Goal: Task Accomplishment & Management: Use online tool/utility

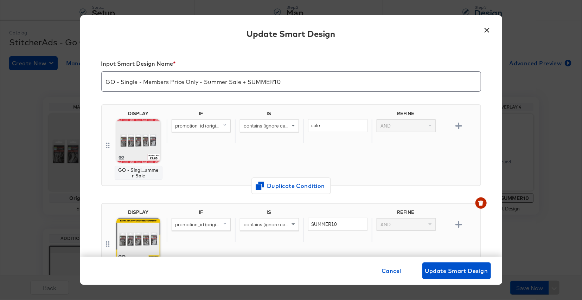
scroll to position [97, 0]
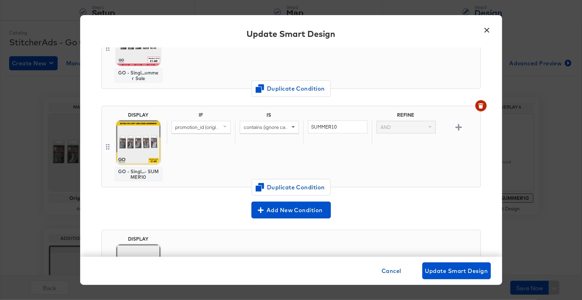
click at [486, 30] on button "×" at bounding box center [487, 28] width 13 height 13
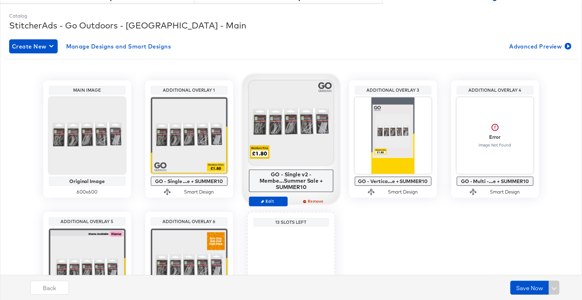
scroll to position [106, 0]
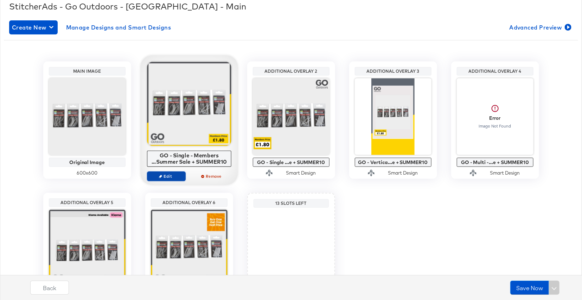
click at [178, 175] on span "Edit" at bounding box center [166, 176] width 32 height 5
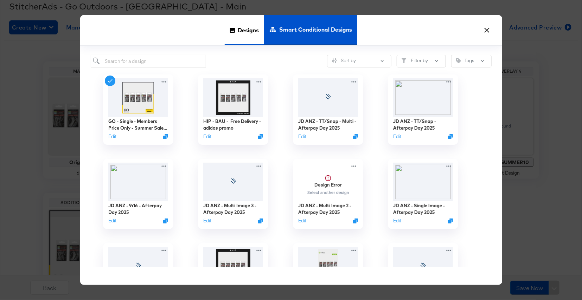
click at [239, 32] on span "Designs" at bounding box center [248, 29] width 21 height 31
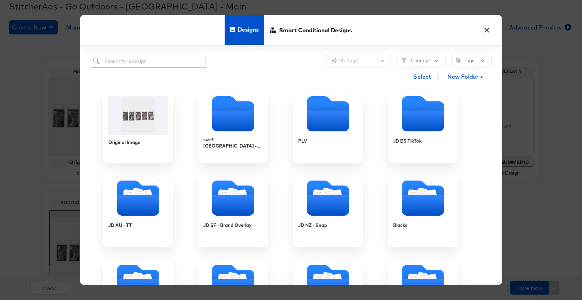
click at [164, 60] on input "search" at bounding box center [149, 61] width 116 height 13
click at [325, 30] on span "Smart Conditional Designs" at bounding box center [315, 29] width 73 height 31
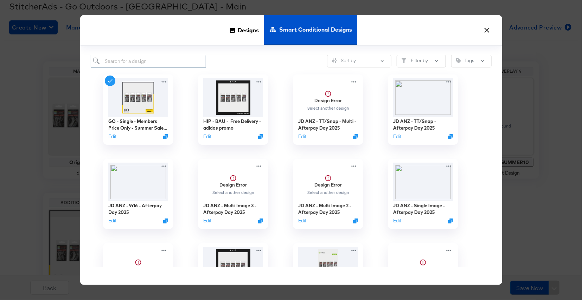
click at [132, 64] on input "search" at bounding box center [149, 61] width 116 height 13
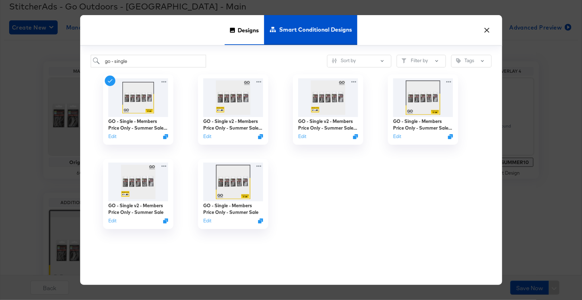
click at [251, 32] on span "Designs" at bounding box center [248, 29] width 21 height 31
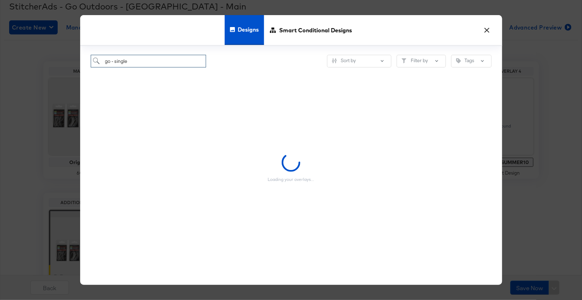
click at [140, 62] on input "go - single" at bounding box center [149, 61] width 116 height 13
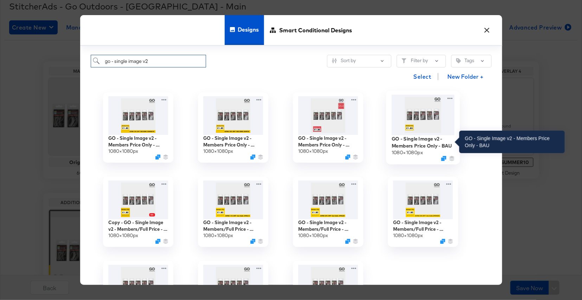
type input "go - single image v2"
click at [421, 144] on div "GO - Single Image v2 - Members Price Only - BAU" at bounding box center [422, 142] width 63 height 14
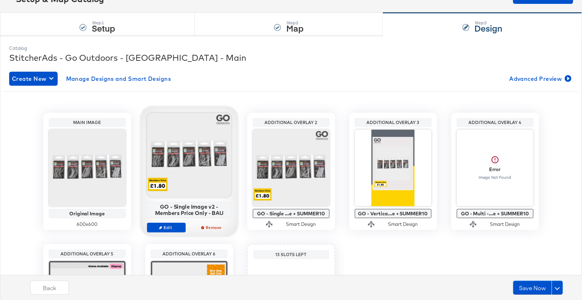
scroll to position [0, 0]
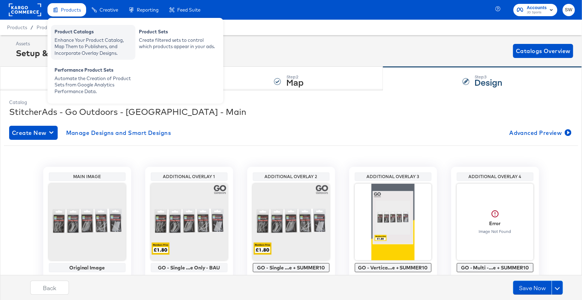
click at [78, 30] on div "Product Catalogs" at bounding box center [93, 32] width 77 height 8
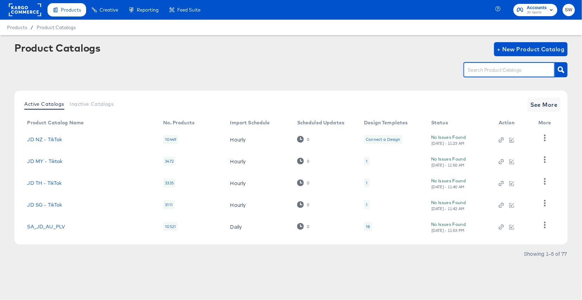
click at [491, 72] on input "text" at bounding box center [503, 70] width 75 height 8
type input "go"
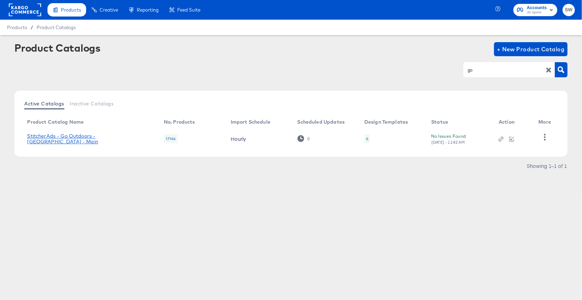
click at [85, 141] on link "StitcherAds - Go Outdoors - UK - Main" at bounding box center [88, 138] width 123 height 11
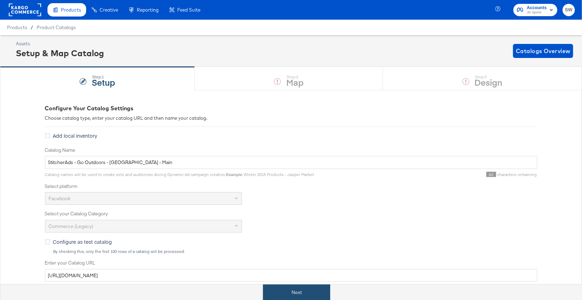
click at [303, 291] on button "Next" at bounding box center [296, 293] width 67 height 16
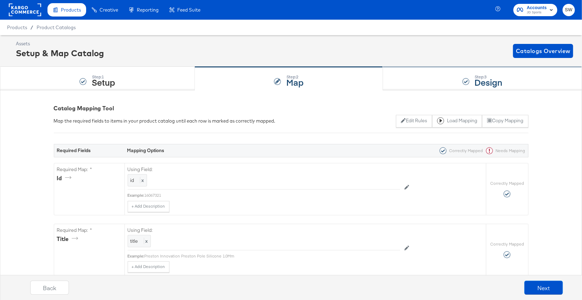
click at [509, 82] on div "Step: 3 Design" at bounding box center [482, 78] width 199 height 23
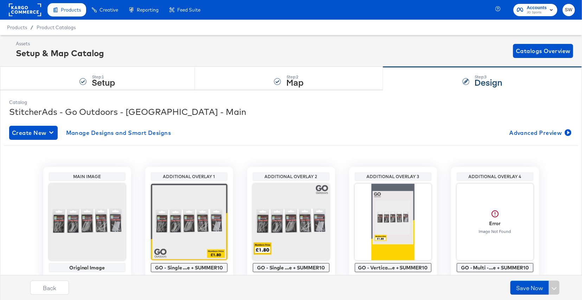
scroll to position [21, 0]
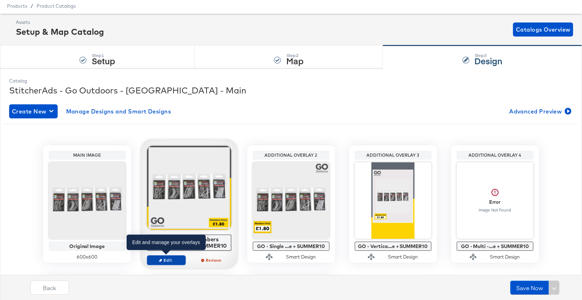
click at [176, 258] on span "Edit" at bounding box center [166, 260] width 32 height 5
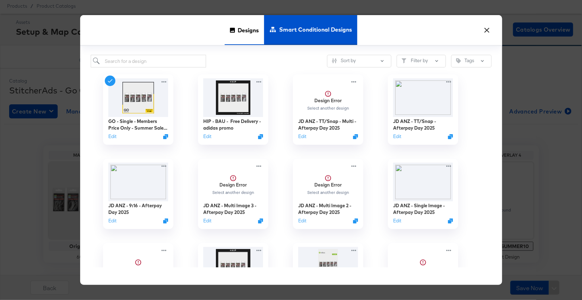
click at [235, 32] on div "Designs" at bounding box center [244, 30] width 39 height 30
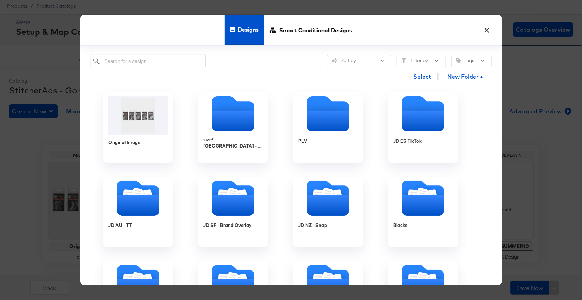
click at [154, 64] on input "search" at bounding box center [149, 61] width 116 height 13
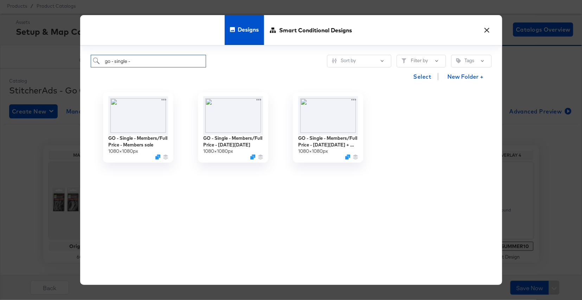
type input "go - single -"
click at [489, 30] on button "×" at bounding box center [487, 28] width 13 height 13
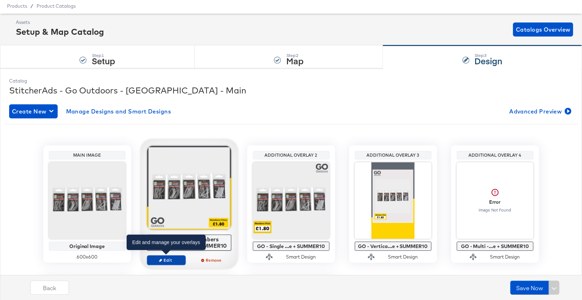
click at [174, 261] on span "Edit" at bounding box center [166, 260] width 32 height 5
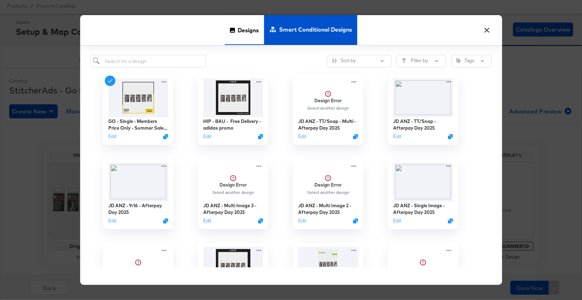
click at [239, 29] on span "Designs" at bounding box center [248, 29] width 21 height 31
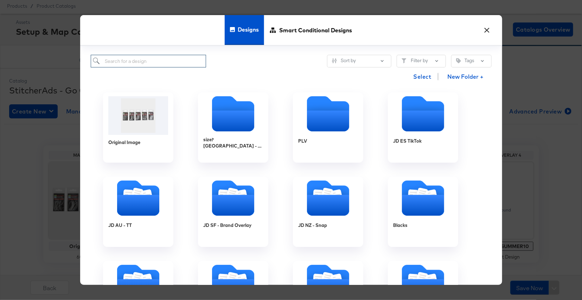
click at [156, 61] on input "search" at bounding box center [149, 61] width 116 height 13
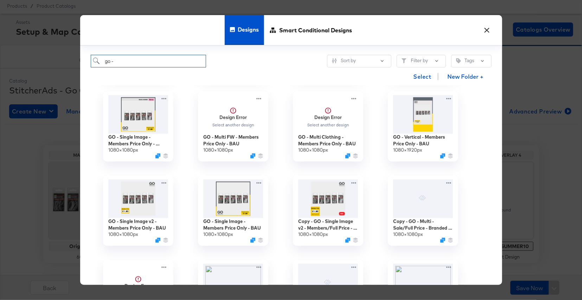
scroll to position [373, 0]
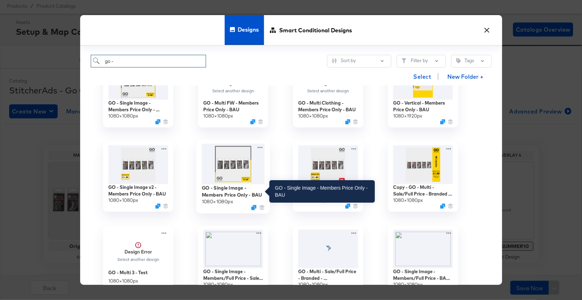
type input "go -"
click at [238, 195] on div "GO - Single Image - Members Price Only - BAU" at bounding box center [233, 192] width 63 height 14
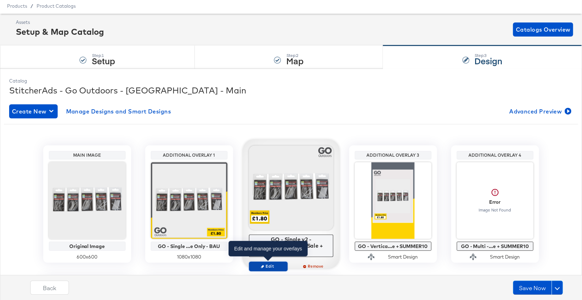
click at [270, 265] on span "Edit" at bounding box center [268, 266] width 32 height 5
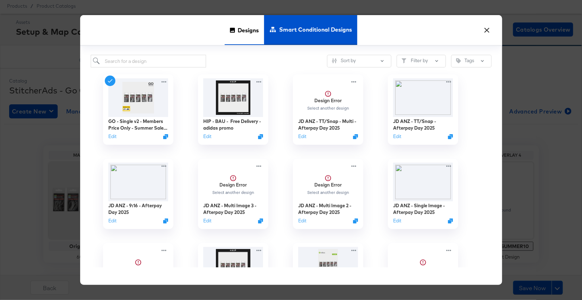
click at [244, 33] on span "Designs" at bounding box center [248, 29] width 21 height 31
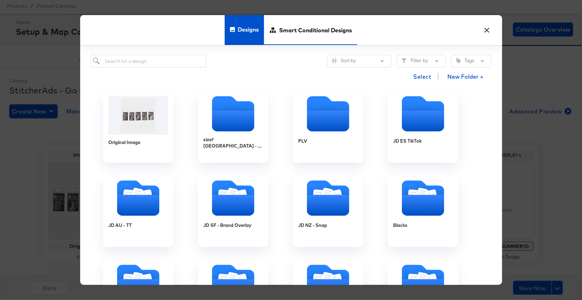
click at [308, 31] on span "Smart Conditional Designs" at bounding box center [315, 29] width 73 height 31
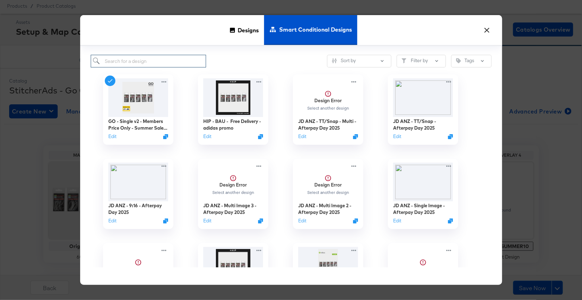
click at [171, 62] on input "search" at bounding box center [149, 61] width 116 height 13
click at [251, 31] on span "Designs" at bounding box center [248, 29] width 21 height 31
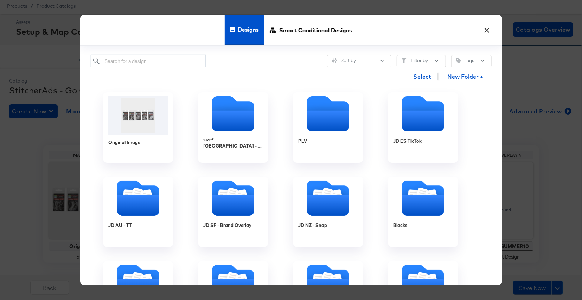
click at [190, 58] on input "search" at bounding box center [149, 61] width 116 height 13
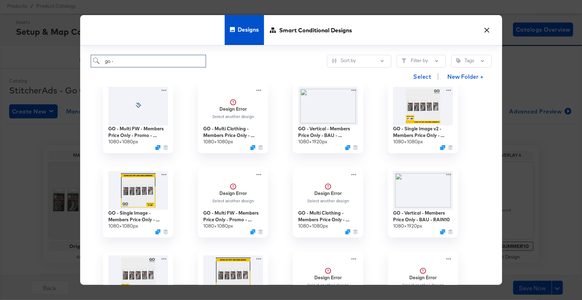
scroll to position [0, 0]
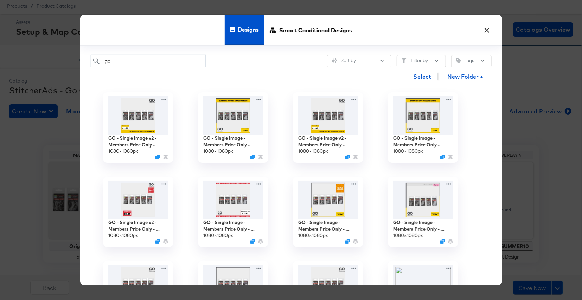
type input "g"
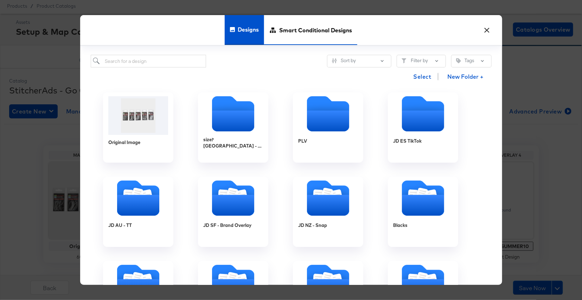
click at [305, 29] on span "Smart Conditional Designs" at bounding box center [315, 29] width 73 height 31
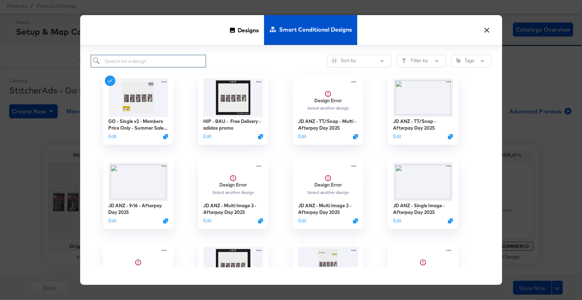
click at [152, 63] on input "search" at bounding box center [149, 61] width 116 height 13
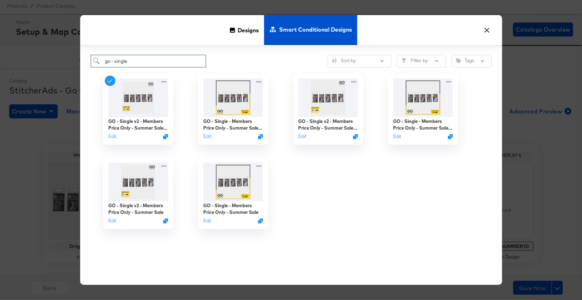
click at [154, 63] on input "go - single" at bounding box center [149, 61] width 116 height 13
drag, startPoint x: 154, startPoint y: 63, endPoint x: 115, endPoint y: 61, distance: 39.1
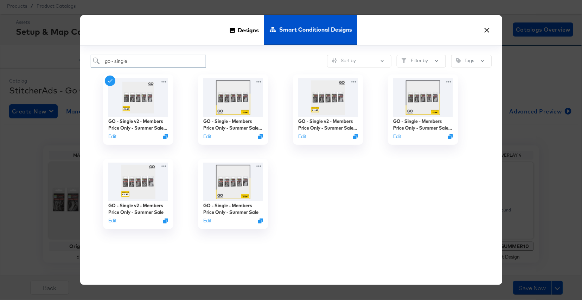
click at [115, 61] on input "go - single" at bounding box center [149, 61] width 116 height 13
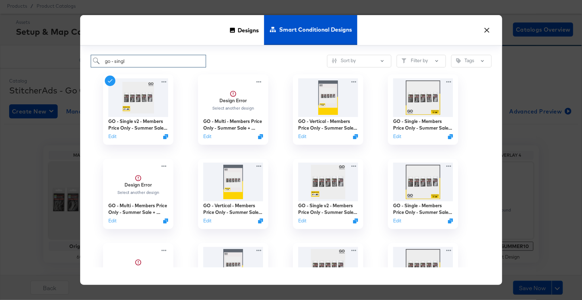
type input "go - single"
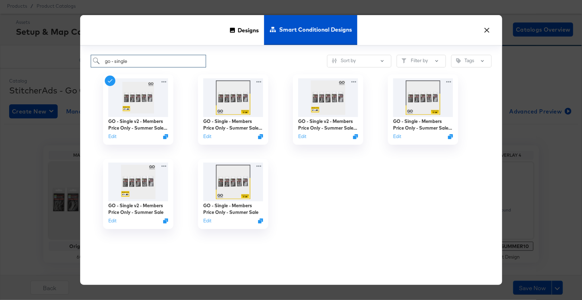
click at [147, 62] on input "go - single" at bounding box center [149, 61] width 116 height 13
click at [246, 31] on span "Designs" at bounding box center [248, 29] width 21 height 31
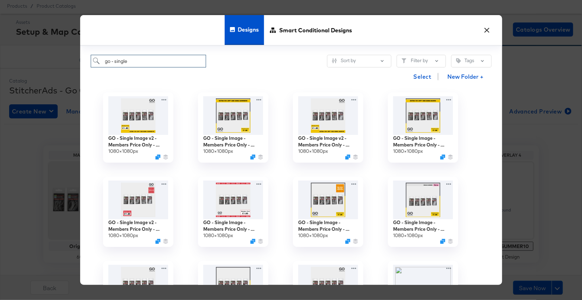
click at [164, 62] on input "go - single" at bounding box center [149, 61] width 116 height 13
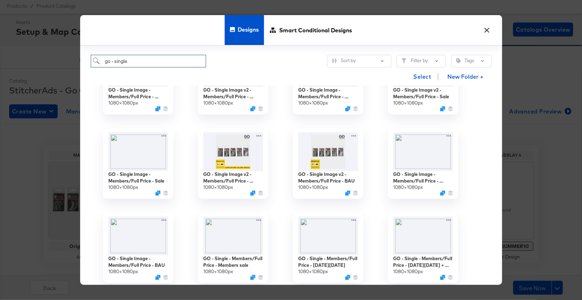
scroll to position [396, 0]
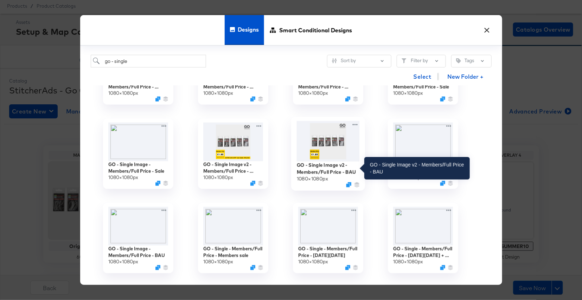
click at [331, 171] on div "GO - Single Image v2 - Members/Full Price - BAU" at bounding box center [328, 169] width 63 height 14
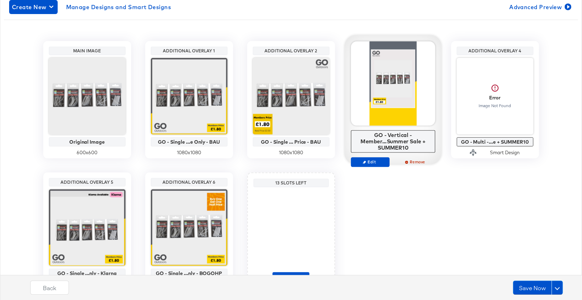
scroll to position [138, 0]
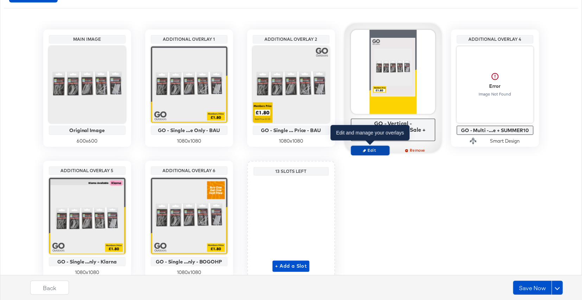
click at [368, 148] on span "Edit" at bounding box center [370, 150] width 32 height 5
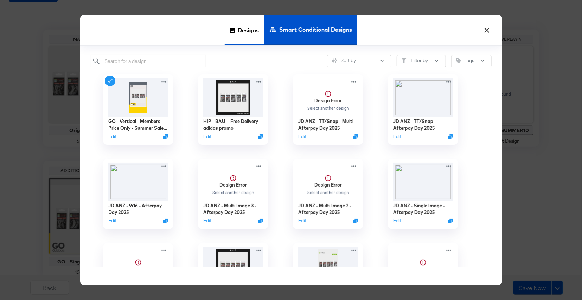
click at [251, 35] on span "Designs" at bounding box center [248, 29] width 21 height 31
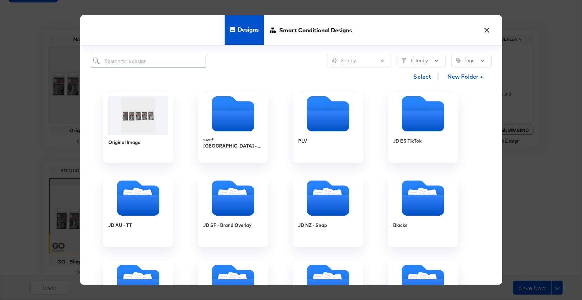
click at [177, 61] on input "search" at bounding box center [149, 61] width 116 height 13
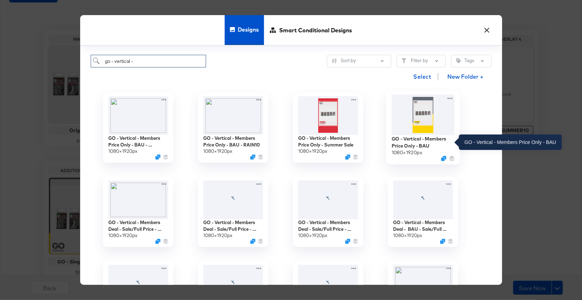
type input "go - vertical -"
click at [427, 144] on div "GO - Vertical - Members Price Only - BAU" at bounding box center [422, 142] width 63 height 14
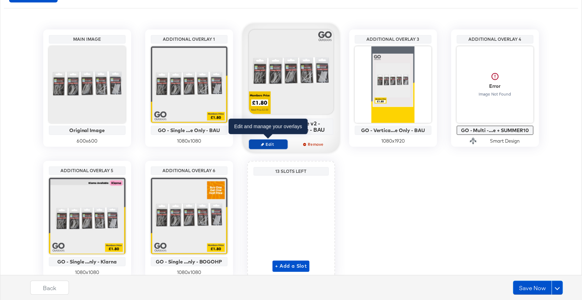
click at [269, 142] on span "Edit" at bounding box center [268, 144] width 32 height 5
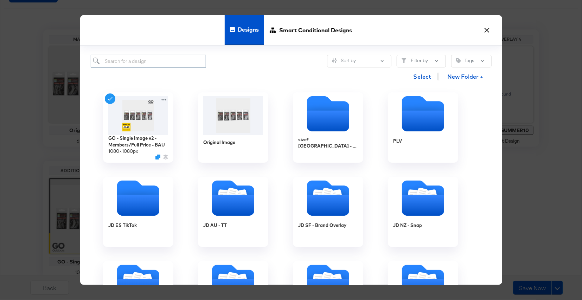
click at [187, 64] on input "search" at bounding box center [149, 61] width 116 height 13
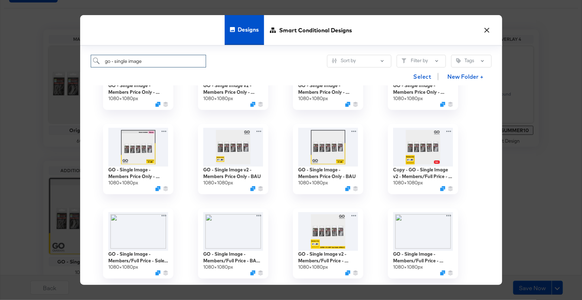
scroll to position [138, 0]
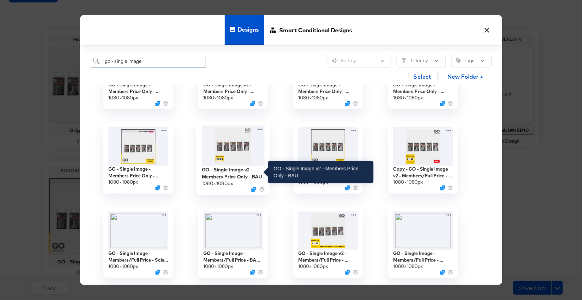
type input "go - single image"
click at [244, 177] on div "GO - Single Image v2 - Members Price Only - BAU" at bounding box center [233, 173] width 63 height 14
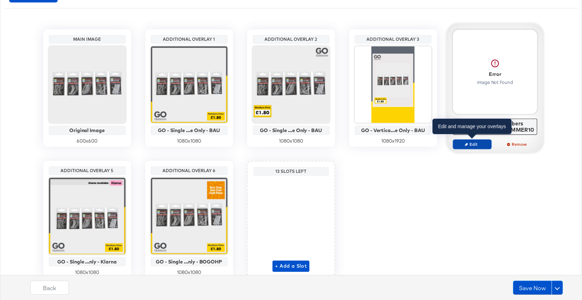
click at [481, 148] on button "Edit" at bounding box center [472, 145] width 39 height 10
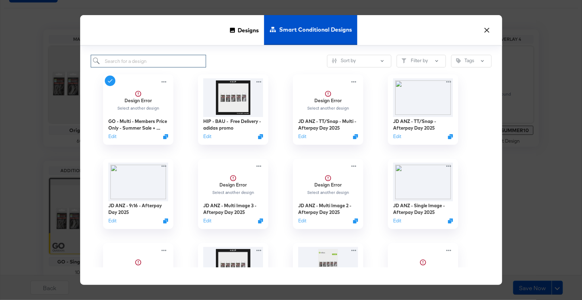
click at [153, 64] on input "search" at bounding box center [149, 61] width 116 height 13
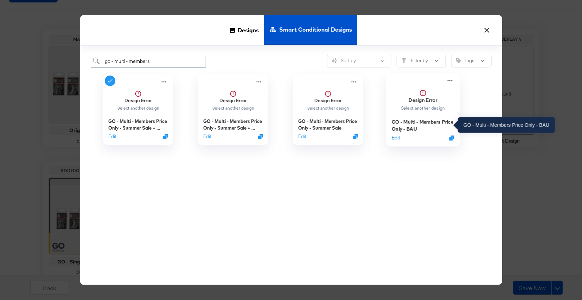
type input "go - multi - members"
click at [413, 124] on div "GO - Multi - Members Price Only - BAU" at bounding box center [422, 126] width 63 height 14
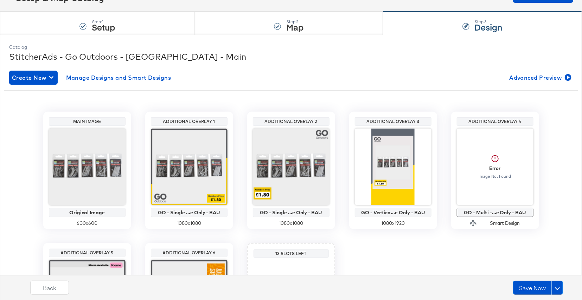
scroll to position [38, 0]
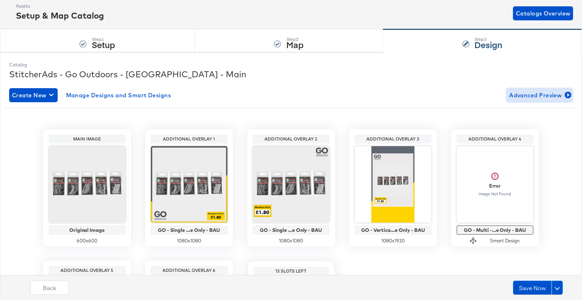
click at [549, 97] on span "Advanced Preview" at bounding box center [539, 95] width 61 height 10
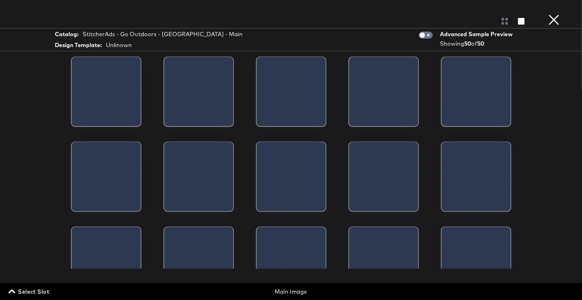
click at [30, 293] on span "Select Slot" at bounding box center [29, 292] width 39 height 10
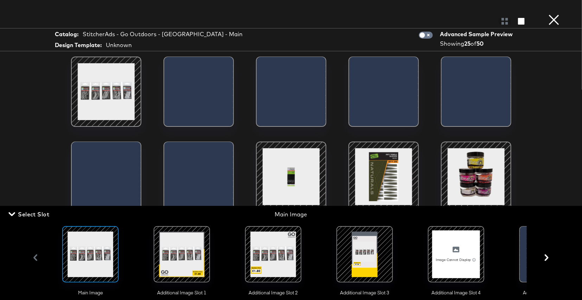
click at [466, 253] on div at bounding box center [456, 255] width 48 height 48
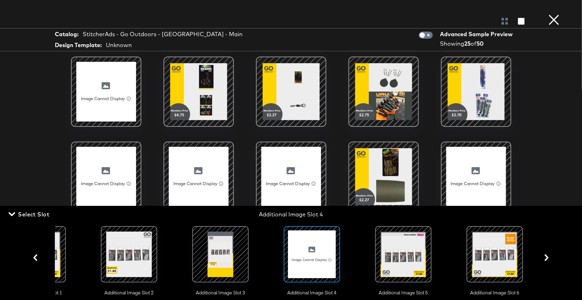
scroll to position [0, 147]
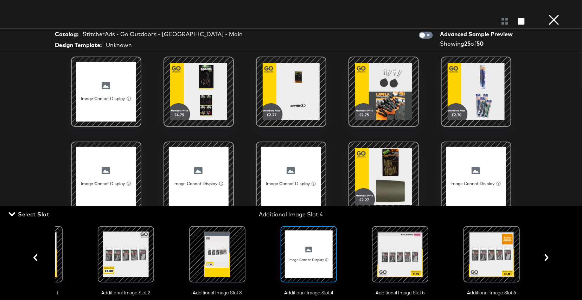
click at [556, 14] on button "×" at bounding box center [554, 7] width 14 height 14
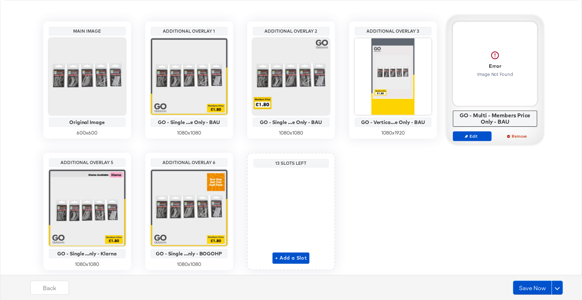
scroll to position [166, 0]
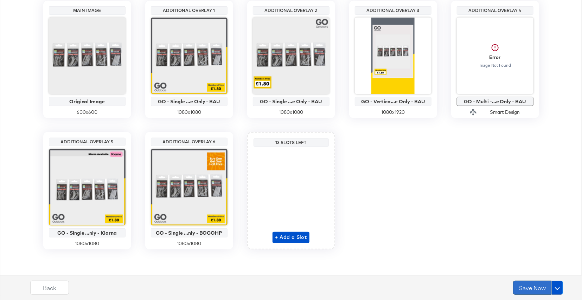
click at [528, 291] on button "Save Now" at bounding box center [532, 288] width 39 height 14
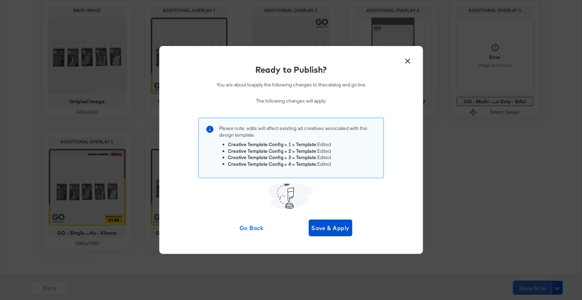
scroll to position [0, 0]
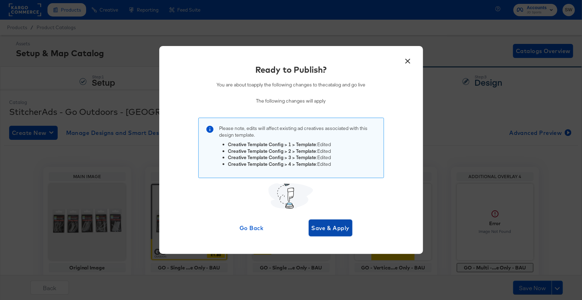
click at [322, 232] on span "Save & Apply" at bounding box center [331, 228] width 38 height 10
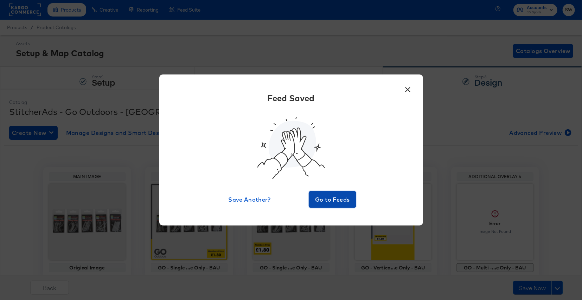
click at [351, 200] on span "Go to Feeds" at bounding box center [333, 200] width 42 height 10
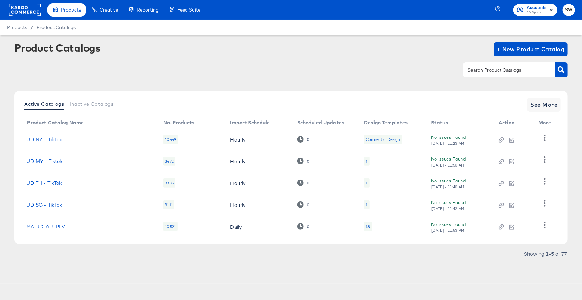
click at [517, 68] on input "text" at bounding box center [503, 70] width 75 height 8
type input "blacks"
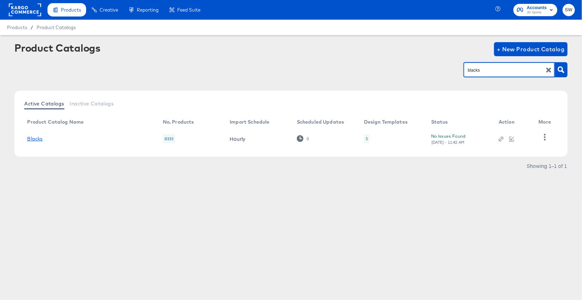
click at [39, 138] on link "Blacks" at bounding box center [34, 139] width 15 height 6
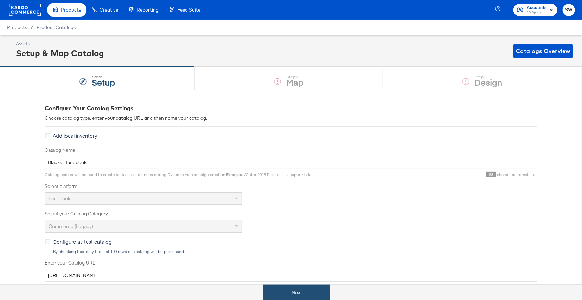
click at [313, 293] on button "Next" at bounding box center [296, 293] width 67 height 16
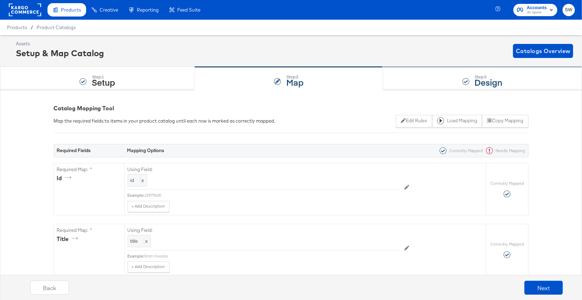
click at [444, 80] on div "Step: 3 Design" at bounding box center [482, 78] width 199 height 23
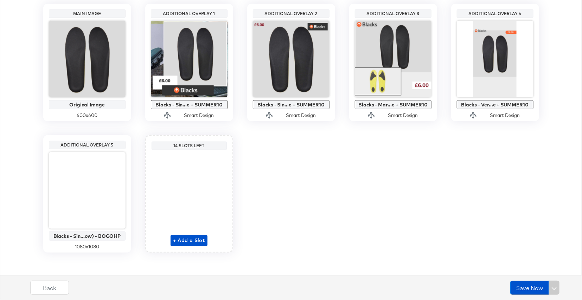
scroll to position [166, 0]
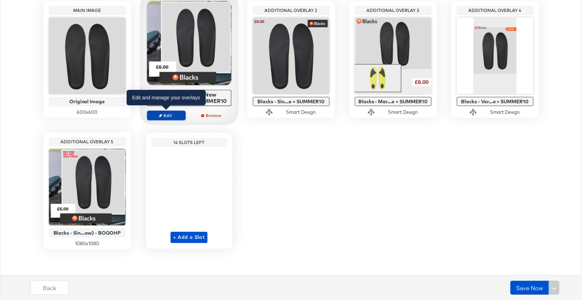
click at [171, 116] on span "Edit" at bounding box center [166, 115] width 32 height 5
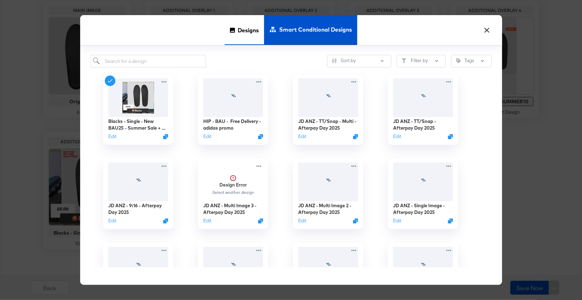
click at [243, 38] on span "Designs" at bounding box center [248, 29] width 21 height 31
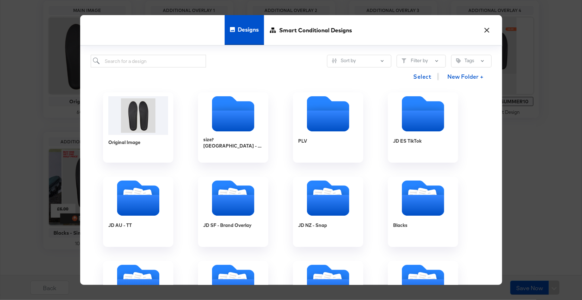
click at [155, 68] on div "Select New Folder +" at bounding box center [291, 77] width 401 height 18
click at [155, 65] on input "search" at bounding box center [149, 61] width 116 height 13
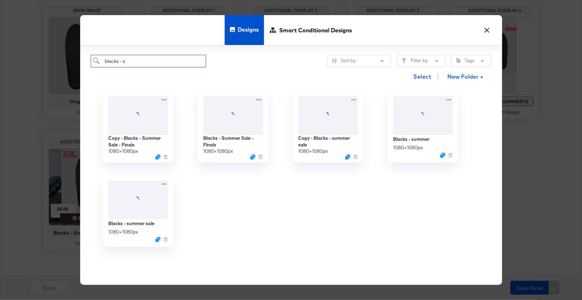
type input "blacks -"
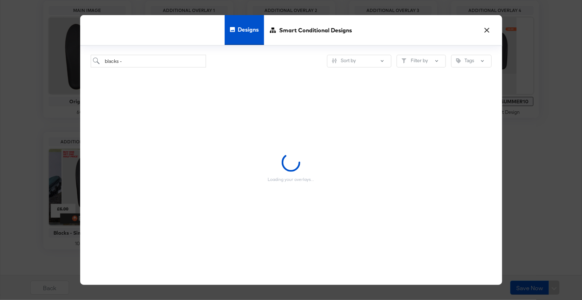
click at [487, 28] on button "×" at bounding box center [487, 28] width 13 height 13
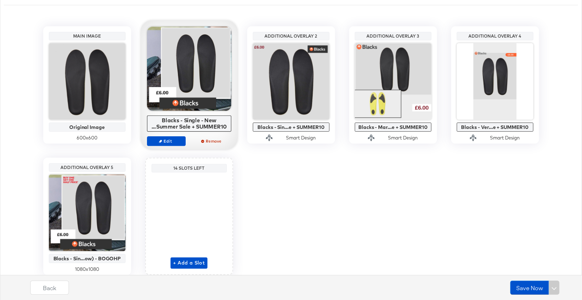
scroll to position [137, 0]
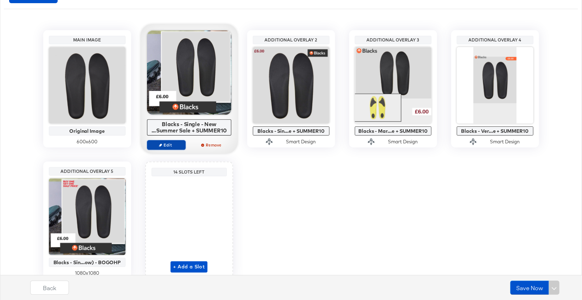
click at [167, 146] on span "Edit" at bounding box center [166, 144] width 32 height 5
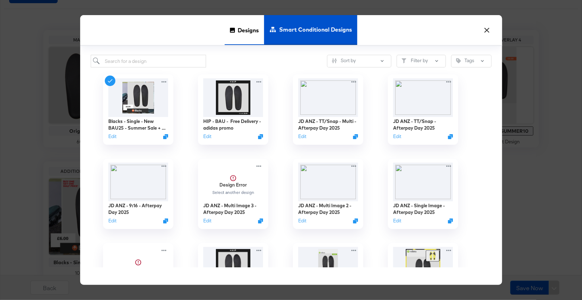
click at [244, 33] on span "Designs" at bounding box center [248, 29] width 21 height 31
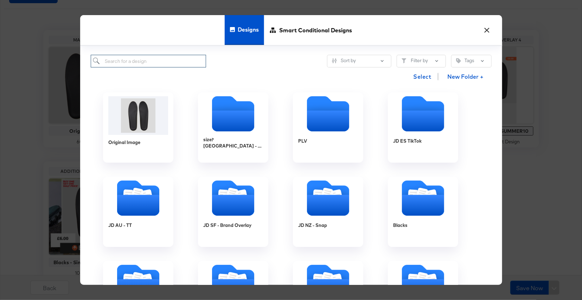
click at [164, 67] on input "search" at bounding box center [149, 61] width 116 height 13
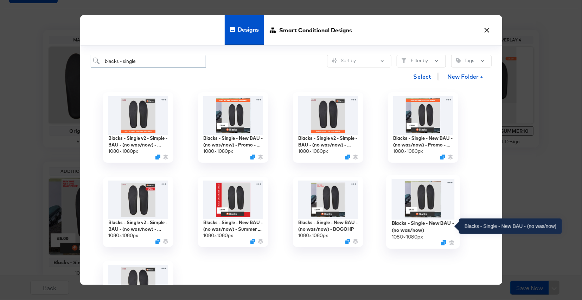
type input "blacks - single"
click at [435, 230] on div "Blacks - Single - New BAU - (no was/now)" at bounding box center [422, 227] width 63 height 14
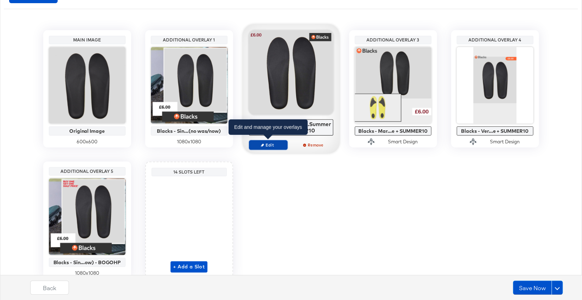
click at [275, 144] on span "Edit" at bounding box center [268, 144] width 32 height 5
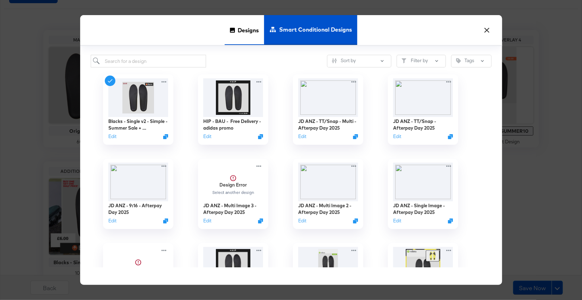
click at [242, 27] on span "Designs" at bounding box center [248, 29] width 21 height 31
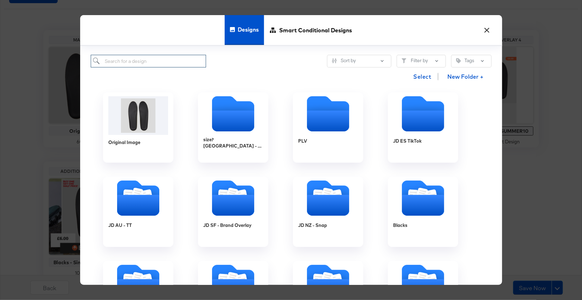
click at [170, 64] on input "search" at bounding box center [149, 61] width 116 height 13
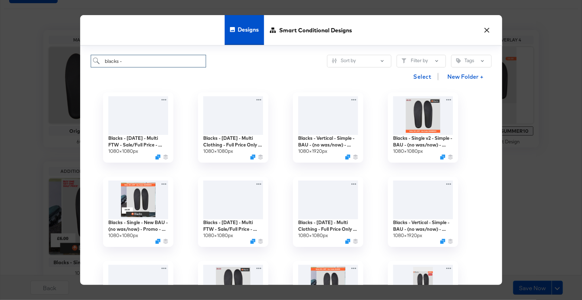
type input "blacks -"
click at [486, 28] on button "×" at bounding box center [487, 28] width 13 height 13
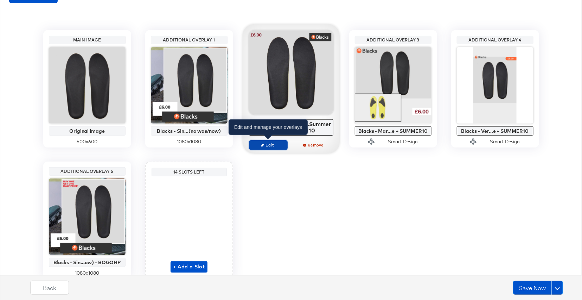
click at [258, 145] on span "Edit" at bounding box center [268, 144] width 32 height 5
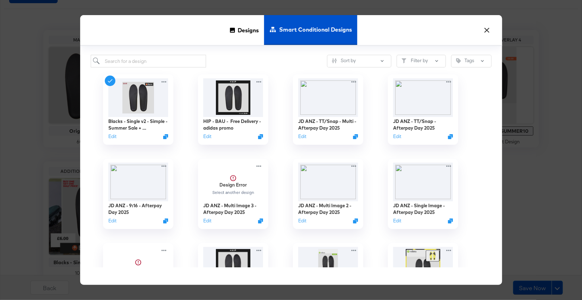
drag, startPoint x: 234, startPoint y: 30, endPoint x: 218, endPoint y: 37, distance: 17.0
click at [234, 30] on icon at bounding box center [232, 29] width 5 height 5
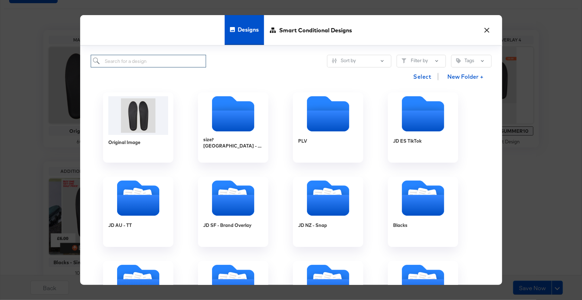
click at [161, 62] on input "search" at bounding box center [149, 61] width 116 height 13
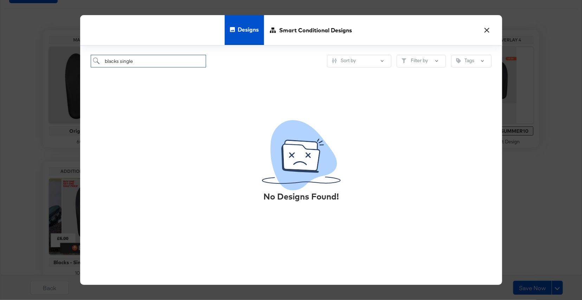
click at [119, 62] on input "blacks single" at bounding box center [149, 61] width 116 height 13
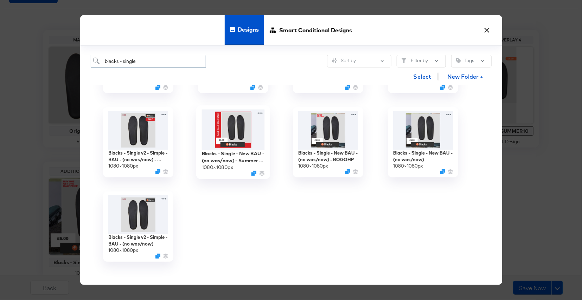
scroll to position [70, 0]
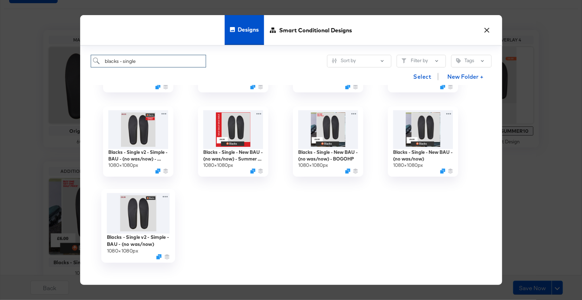
type input "blacks - single"
click at [154, 226] on img at bounding box center [138, 213] width 63 height 41
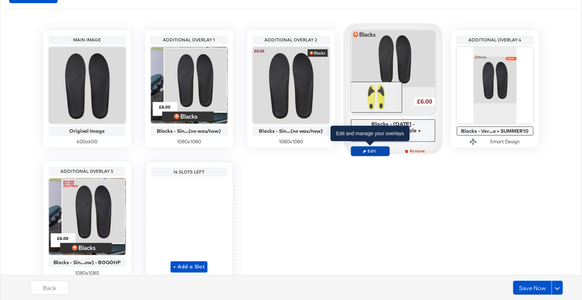
click at [367, 153] on span "Edit" at bounding box center [370, 151] width 32 height 5
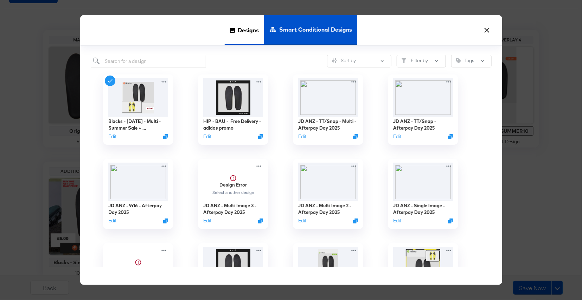
click at [244, 28] on span "Designs" at bounding box center [248, 29] width 21 height 31
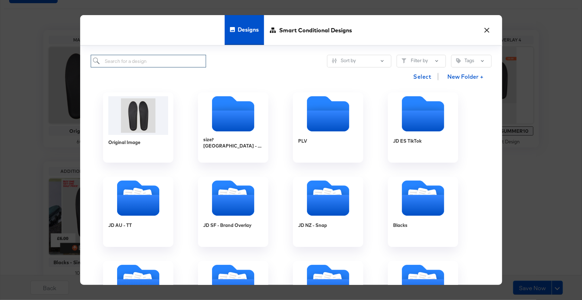
click at [156, 63] on input "search" at bounding box center [149, 61] width 116 height 13
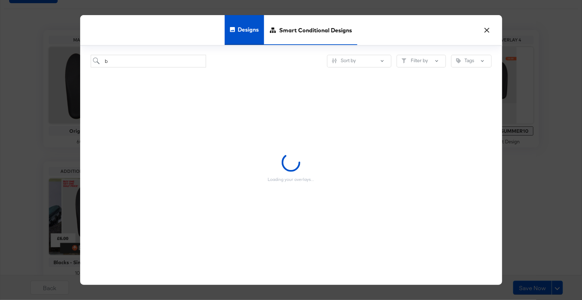
click at [304, 32] on span "Smart Conditional Designs" at bounding box center [315, 29] width 73 height 31
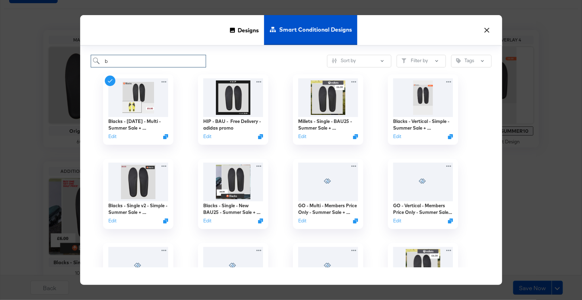
click at [179, 58] on input "b" at bounding box center [149, 61] width 116 height 13
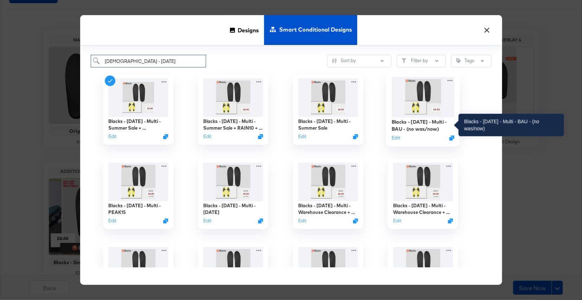
type input "blacks - mar 24"
click at [404, 126] on div "Blacks - Mar 24 - Multi - BAU - (no was/now)" at bounding box center [422, 126] width 63 height 14
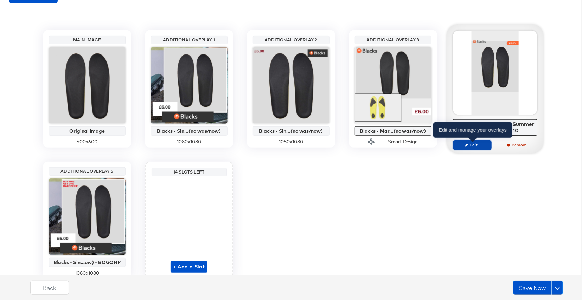
click at [471, 146] on span "Edit" at bounding box center [472, 144] width 32 height 5
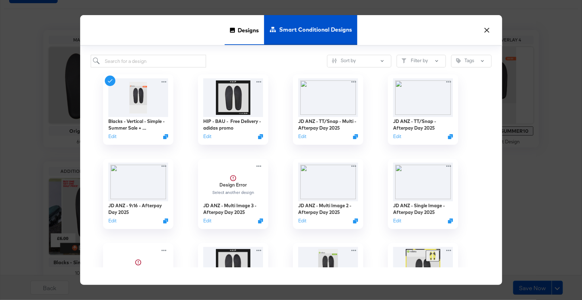
click at [250, 31] on span "Designs" at bounding box center [248, 29] width 21 height 31
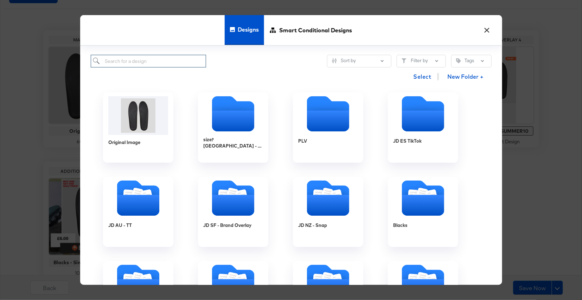
click at [179, 61] on input "search" at bounding box center [149, 61] width 116 height 13
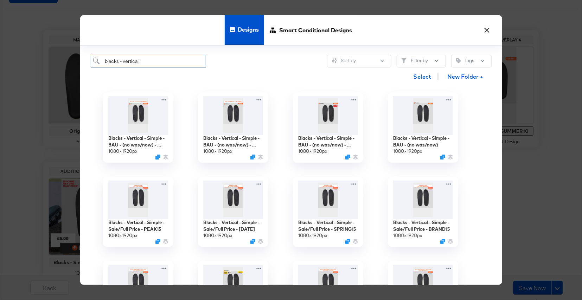
type input "blacks - vertical"
click at [485, 31] on button "×" at bounding box center [487, 28] width 13 height 13
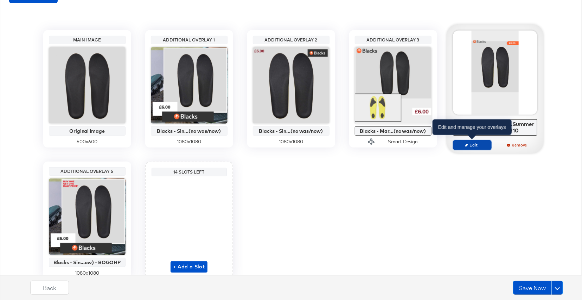
click at [477, 147] on span "Edit" at bounding box center [472, 144] width 32 height 5
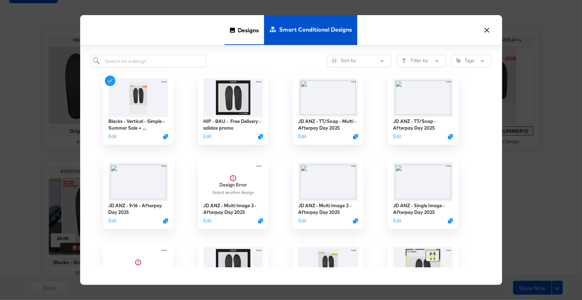
click at [244, 39] on span "Designs" at bounding box center [248, 29] width 21 height 31
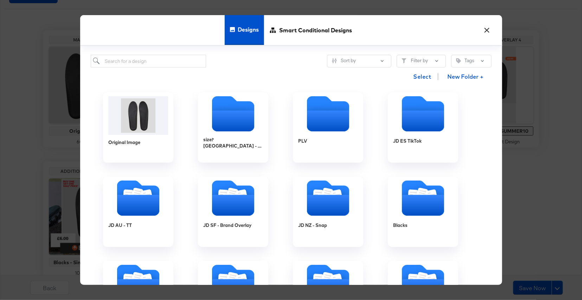
click at [157, 73] on div "Select New Folder +" at bounding box center [291, 77] width 401 height 18
click at [157, 68] on div "Select New Folder +" at bounding box center [291, 77] width 401 height 18
click at [157, 64] on input "search" at bounding box center [149, 61] width 116 height 13
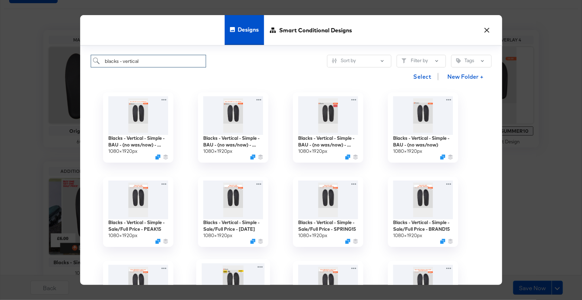
scroll to position [132, 0]
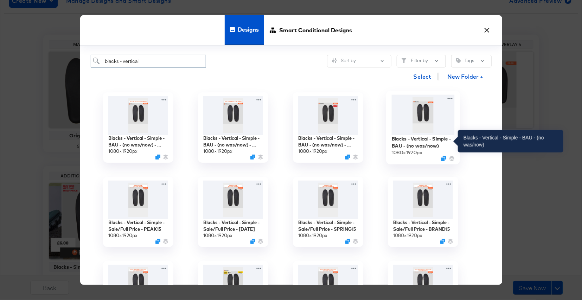
type input "blacks - vertical"
click at [434, 140] on div "Blacks - Vertical - Simple - BAU - (no was/now)" at bounding box center [422, 142] width 63 height 14
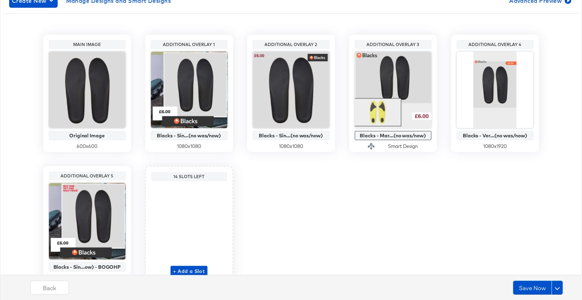
scroll to position [166, 0]
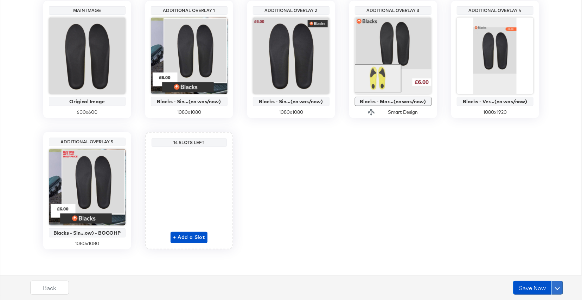
click at [559, 288] on span at bounding box center [557, 288] width 5 height 5
click at [551, 274] on div "Schedule Save" at bounding box center [541, 274] width 32 height 7
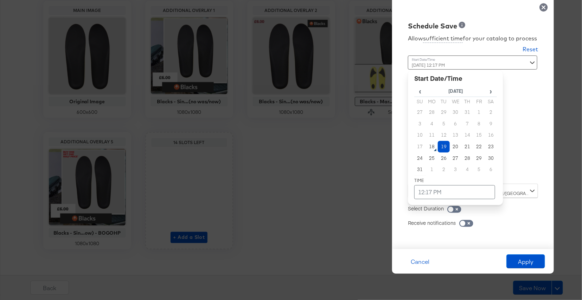
click at [484, 174] on div "August 19th 2025 12:17 PM ‹ August 2025 › Su Mo Tu We Th Fr Sa 27 28 29 30 31 1…" at bounding box center [455, 117] width 95 height 123
click at [435, 146] on td "18" at bounding box center [432, 147] width 12 height 12
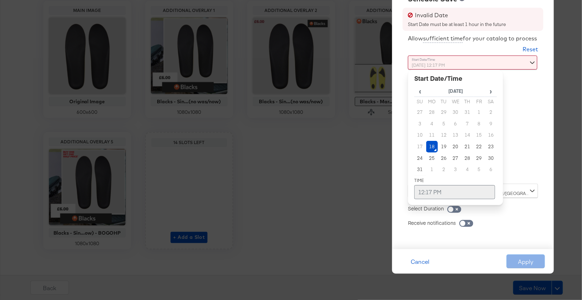
click at [435, 194] on td "12:17 PM" at bounding box center [454, 192] width 81 height 14
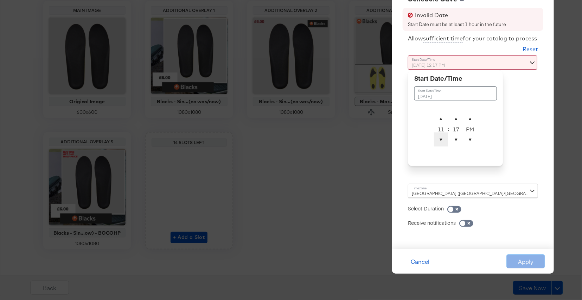
click at [442, 135] on span "▼" at bounding box center [441, 140] width 14 height 14
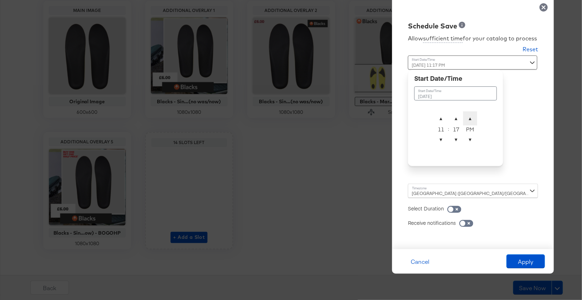
click at [473, 118] on span "▲" at bounding box center [470, 118] width 14 height 14
click at [456, 117] on span "▲" at bounding box center [456, 118] width 14 height 14
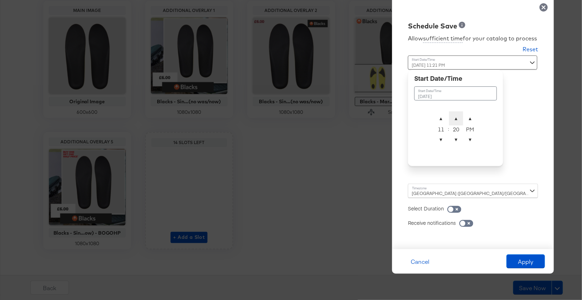
click at [456, 117] on span "▲" at bounding box center [456, 118] width 14 height 14
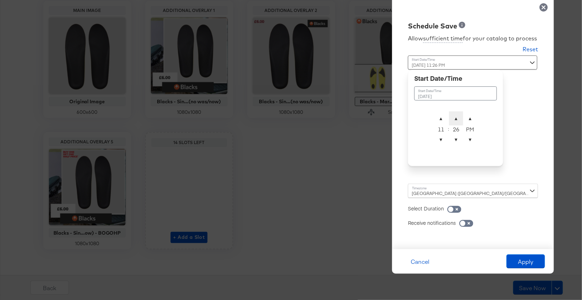
click at [456, 117] on span "▲" at bounding box center [456, 118] width 14 height 14
type input "August 18th 2025 11:30 PM"
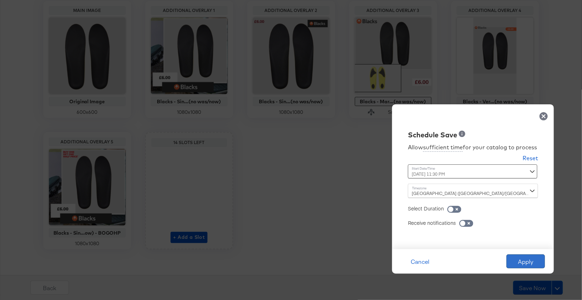
click at [532, 261] on button "Apply" at bounding box center [525, 262] width 39 height 14
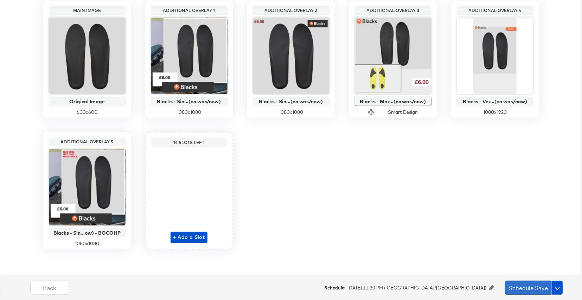
click at [525, 285] on button "Schedule Save" at bounding box center [528, 288] width 47 height 14
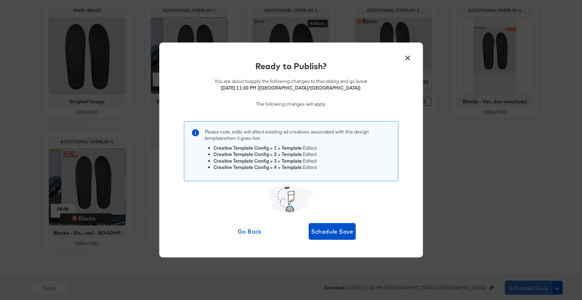
scroll to position [0, 0]
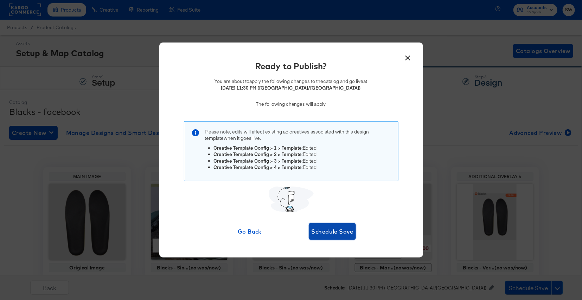
click at [342, 228] on span "Schedule Save" at bounding box center [333, 232] width 42 height 10
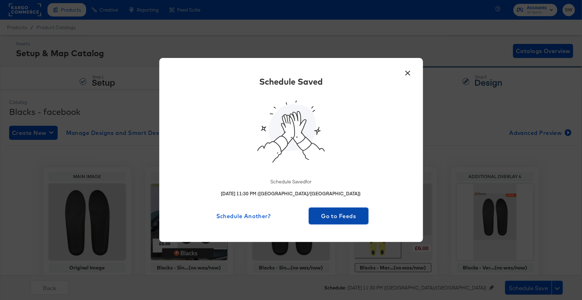
click at [345, 214] on span "Go to Feeds" at bounding box center [339, 216] width 55 height 10
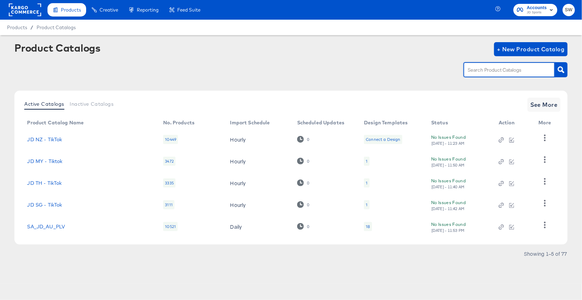
click at [492, 66] on input "text" at bounding box center [503, 70] width 75 height 8
click at [498, 69] on input "text" at bounding box center [503, 70] width 75 height 8
type input "millets"
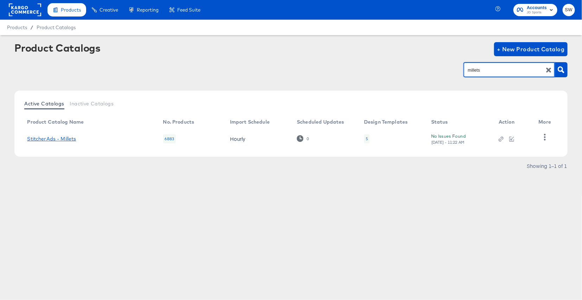
click at [52, 139] on link "StitcherAds - Millets" at bounding box center [51, 139] width 49 height 6
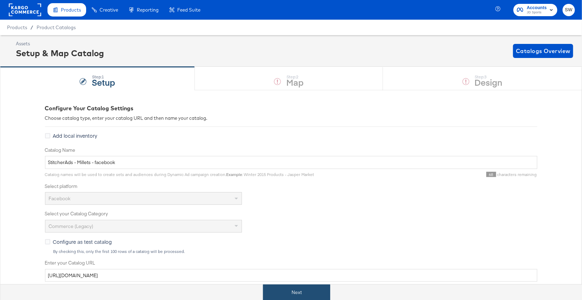
click at [298, 292] on button "Next" at bounding box center [296, 293] width 67 height 16
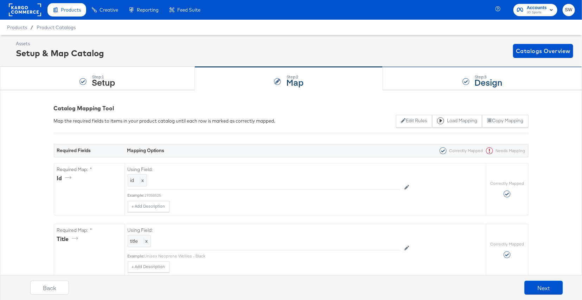
click at [469, 75] on div "Step: 3 Design" at bounding box center [482, 78] width 199 height 23
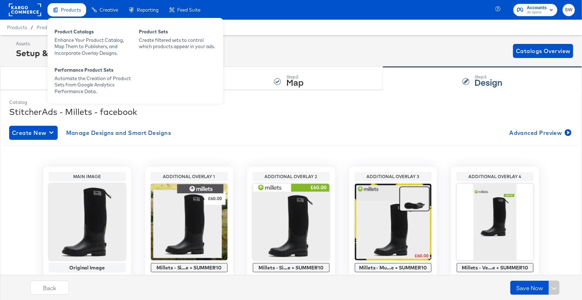
click at [79, 11] on span "Products" at bounding box center [71, 10] width 20 height 6
click at [79, 36] on div "Product Catalogs" at bounding box center [93, 32] width 77 height 8
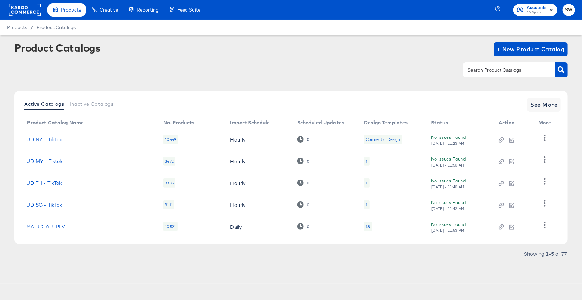
click at [496, 68] on input "text" at bounding box center [503, 70] width 75 height 8
type input "go"
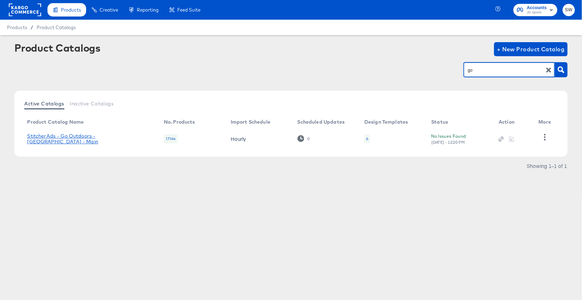
click at [47, 138] on link "StitcherAds - Go Outdoors - UK - Main" at bounding box center [88, 138] width 123 height 11
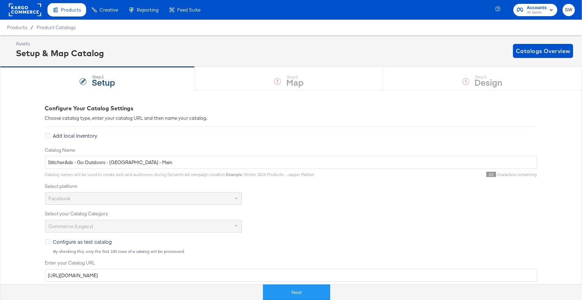
click at [290, 289] on button "Next" at bounding box center [296, 293] width 67 height 16
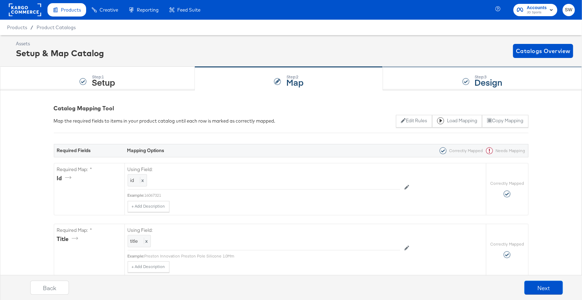
click at [487, 75] on div "Step: 3" at bounding box center [489, 77] width 28 height 5
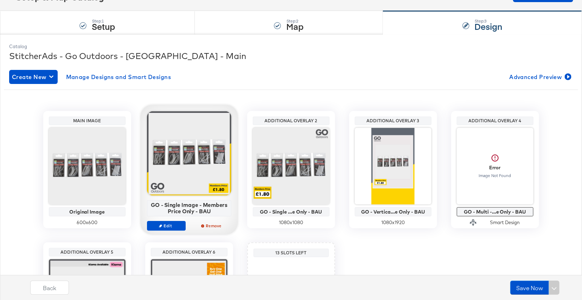
scroll to position [69, 0]
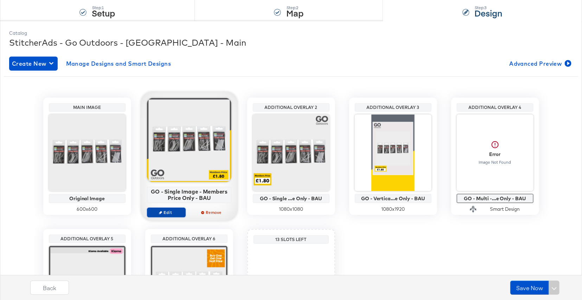
click at [167, 210] on span "Edit" at bounding box center [166, 212] width 32 height 5
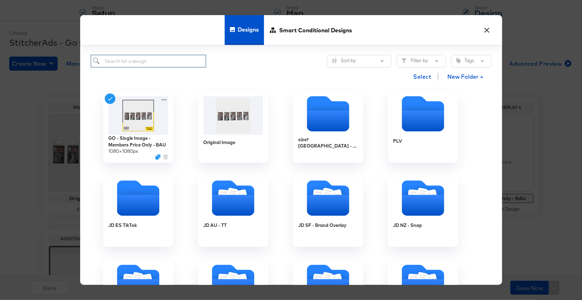
click at [178, 66] on input "search" at bounding box center [149, 61] width 116 height 13
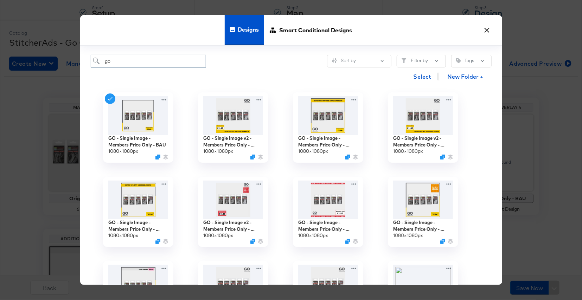
type input "g"
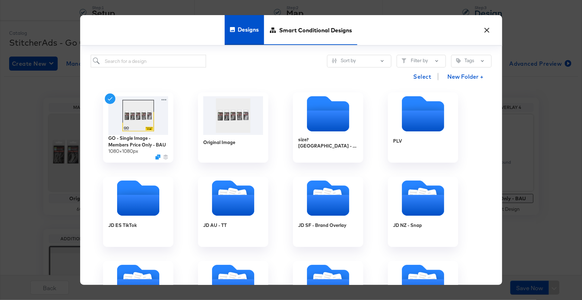
click at [319, 28] on span "Smart Conditional Designs" at bounding box center [315, 29] width 73 height 31
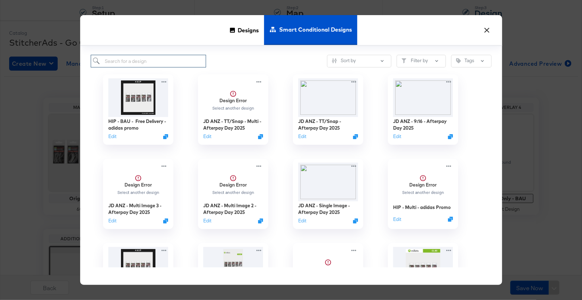
click at [165, 62] on input "search" at bounding box center [149, 61] width 116 height 13
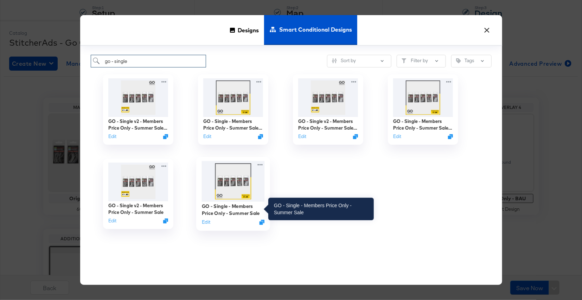
type input "go - single"
click at [224, 212] on div "GO - Single - Members Price Only - Summer Sale" at bounding box center [233, 210] width 63 height 14
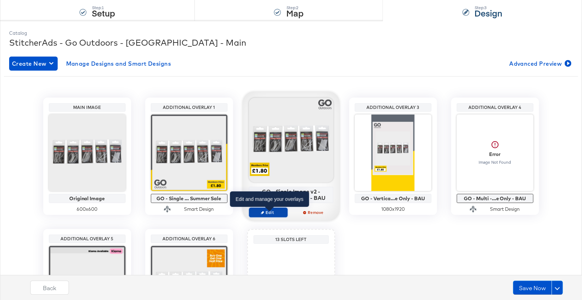
click at [272, 211] on span "Edit" at bounding box center [268, 212] width 32 height 5
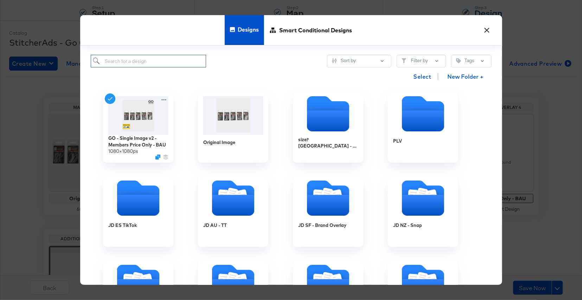
click at [187, 59] on input "search" at bounding box center [149, 61] width 116 height 13
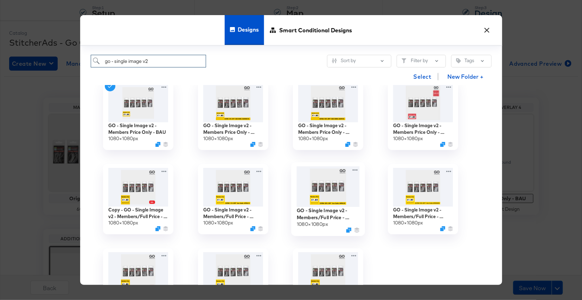
scroll to position [0, 0]
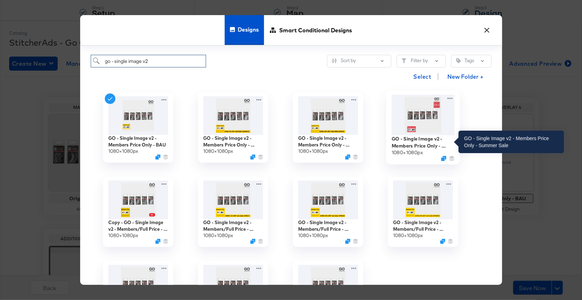
type input "go - single image v2"
click at [409, 143] on div "GO - Single Image v2 - Members Price Only - Summer Sale" at bounding box center [422, 142] width 63 height 14
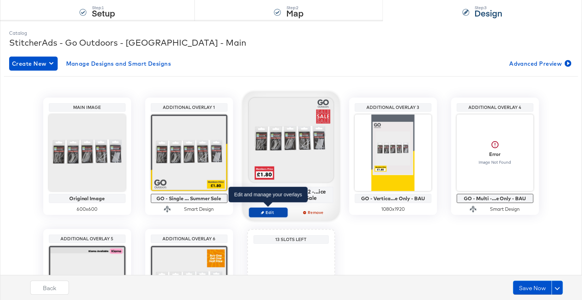
click at [266, 212] on span "Edit" at bounding box center [268, 212] width 32 height 5
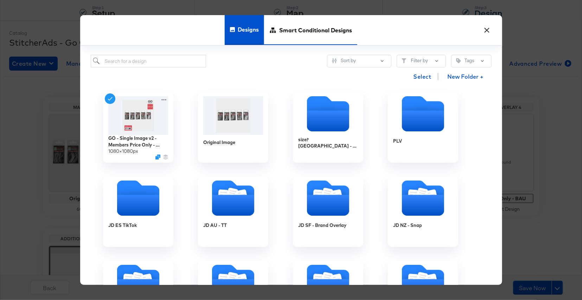
click at [289, 28] on span "Smart Conditional Designs" at bounding box center [315, 29] width 73 height 31
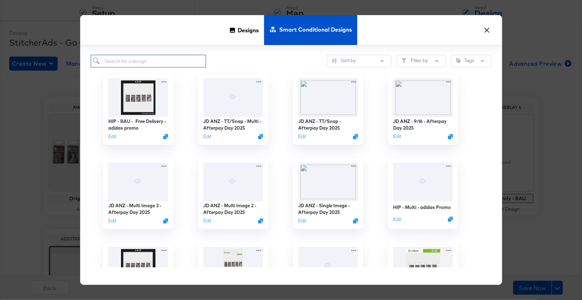
click at [180, 57] on input "search" at bounding box center [149, 61] width 116 height 13
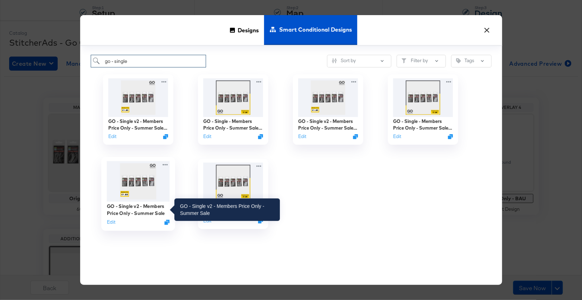
type input "go - single"
click at [140, 211] on div "GO - Single v2 - Members Price Only - Summer Sale" at bounding box center [138, 210] width 63 height 14
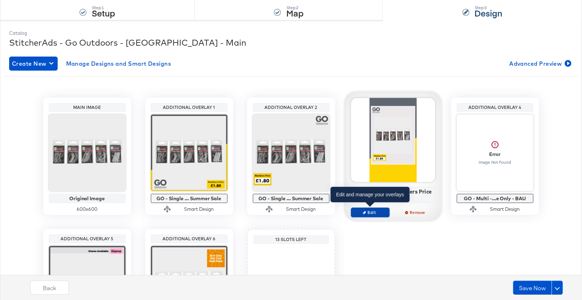
click at [364, 210] on span "Edit" at bounding box center [370, 212] width 32 height 5
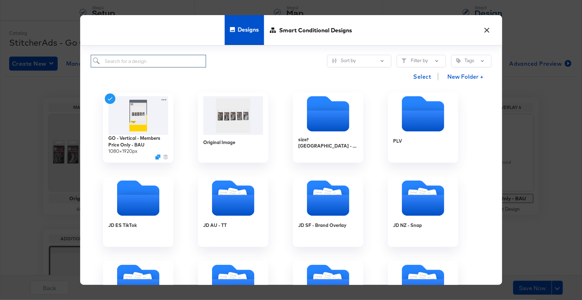
click at [189, 62] on input "search" at bounding box center [149, 61] width 116 height 13
click at [299, 35] on span "Smart Conditional Designs" at bounding box center [315, 29] width 73 height 31
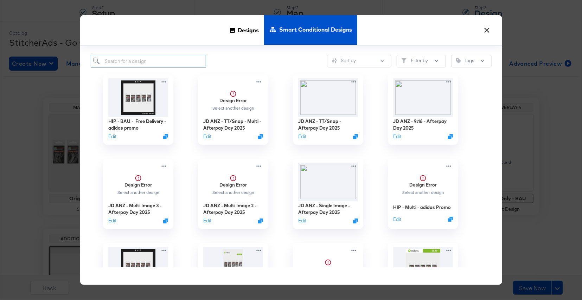
click at [196, 61] on input "search" at bounding box center [149, 61] width 116 height 13
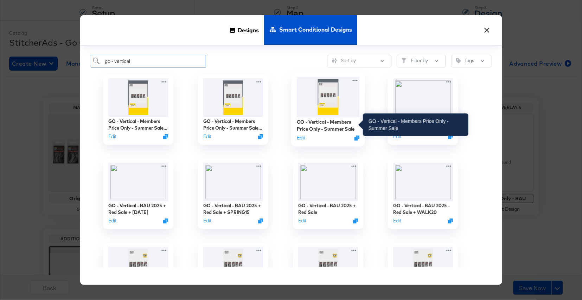
type input "go - vertical"
click at [341, 127] on div "GO - Vertical - Members Price Only - Summer Sale" at bounding box center [328, 126] width 63 height 14
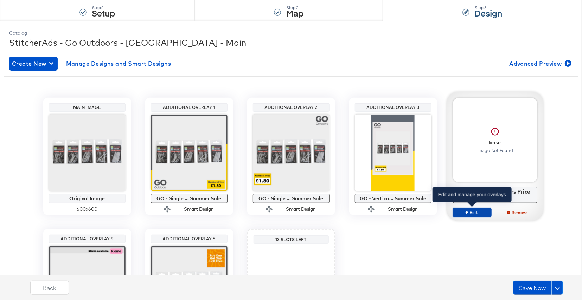
click at [468, 211] on span "Edit" at bounding box center [472, 212] width 32 height 5
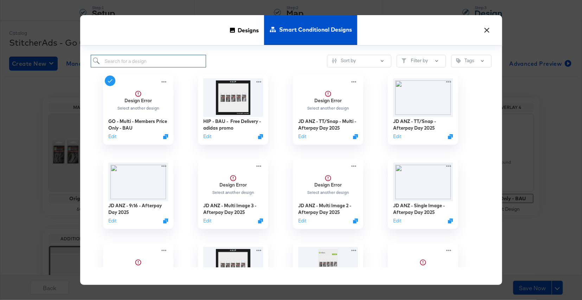
click at [171, 62] on input "search" at bounding box center [149, 61] width 116 height 13
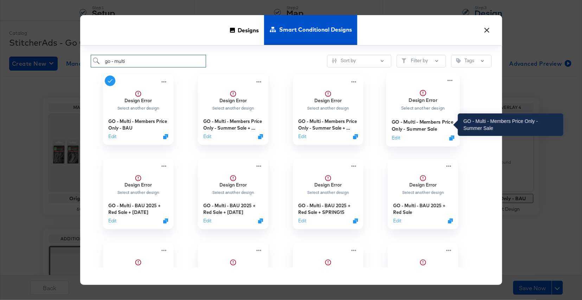
type input "go - multi"
click at [416, 122] on div "GO - Multi - Members Price Only - Summer Sale" at bounding box center [422, 126] width 63 height 14
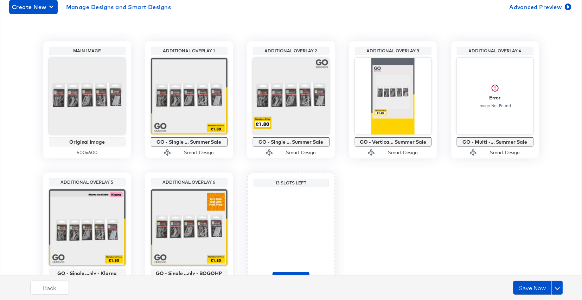
scroll to position [166, 0]
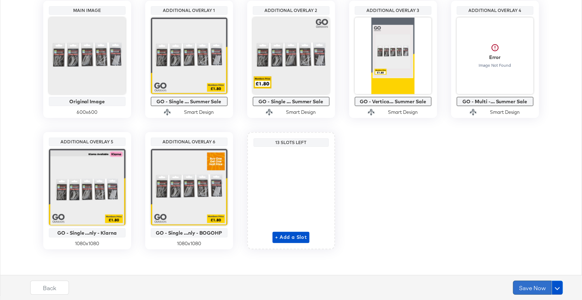
click at [524, 288] on button "Save Now" at bounding box center [532, 288] width 39 height 14
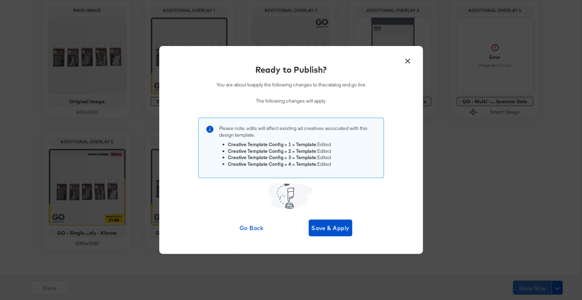
scroll to position [0, 0]
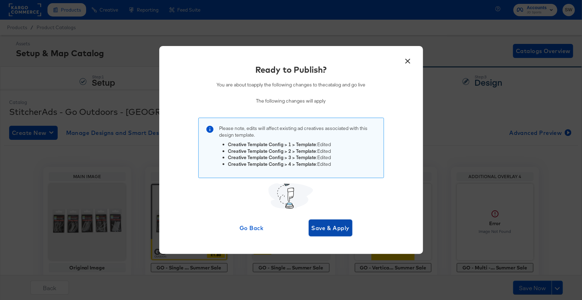
click at [344, 234] on button "Save & Apply" at bounding box center [331, 228] width 44 height 17
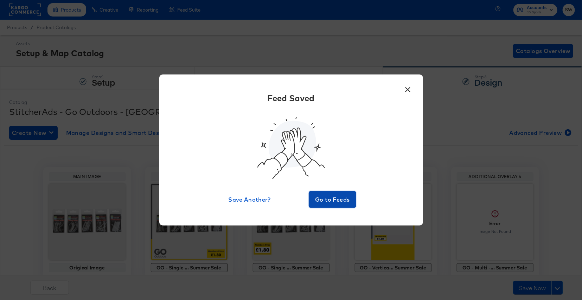
click at [346, 206] on button "Go to Feeds" at bounding box center [333, 199] width 48 height 17
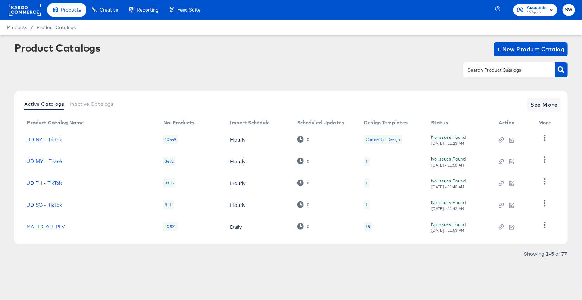
click at [486, 62] on div at bounding box center [509, 69] width 91 height 15
type input "blacks"
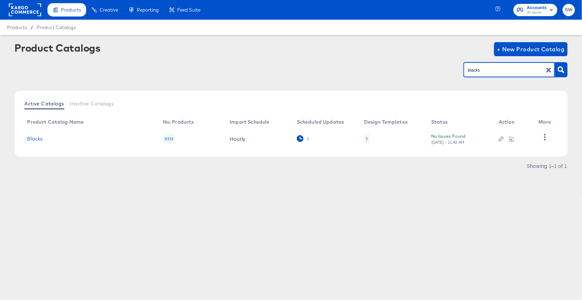
click at [301, 140] on icon at bounding box center [300, 138] width 7 height 7
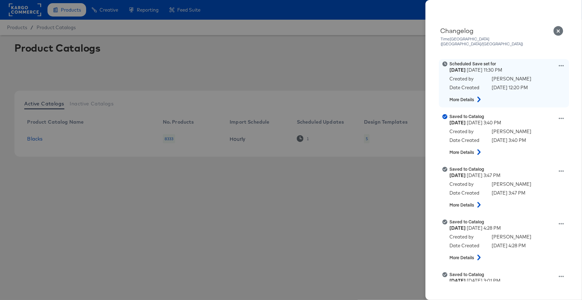
click at [562, 63] on icon at bounding box center [561, 65] width 5 height 5
click at [526, 88] on button "Remove schedule" at bounding box center [528, 93] width 70 height 10
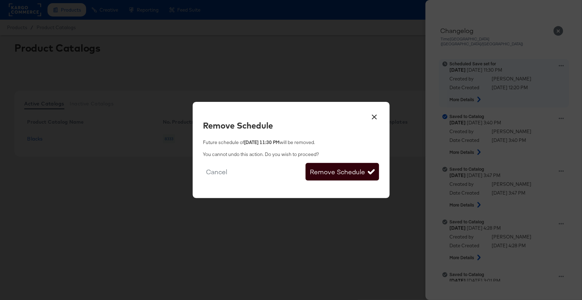
click at [363, 172] on button "Remove Schedule" at bounding box center [342, 172] width 73 height 18
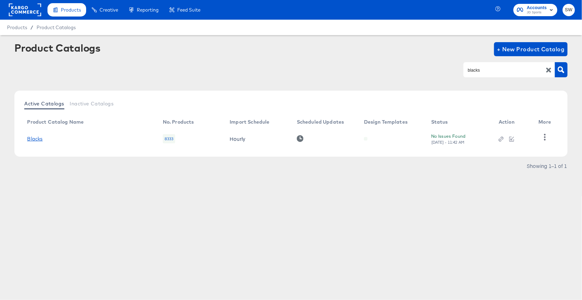
click at [40, 137] on link "Blacks" at bounding box center [34, 139] width 15 height 6
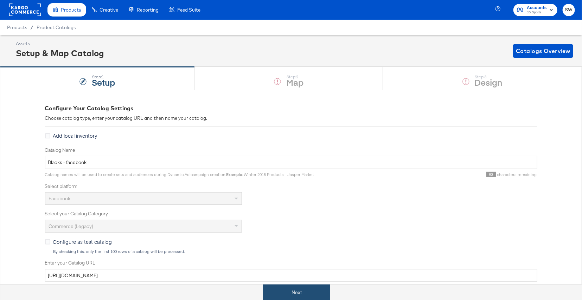
click at [310, 296] on button "Next" at bounding box center [296, 293] width 67 height 16
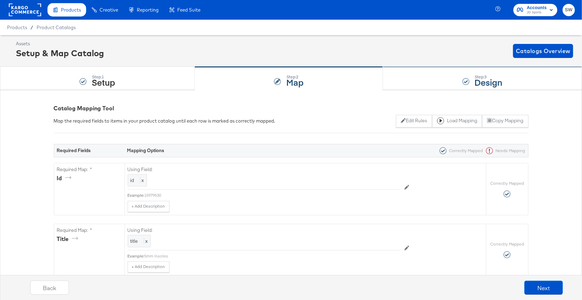
click at [433, 82] on div "Step: 3 Design" at bounding box center [482, 78] width 199 height 23
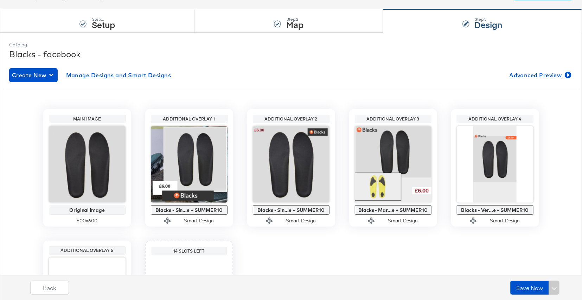
scroll to position [115, 0]
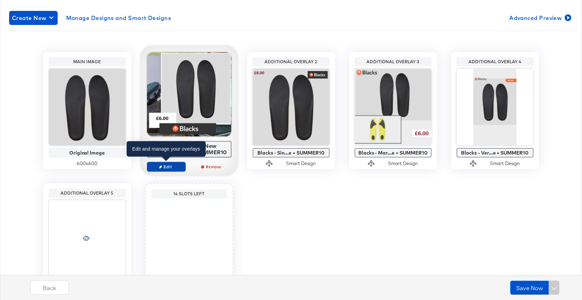
click at [173, 163] on button "Edit" at bounding box center [166, 167] width 39 height 10
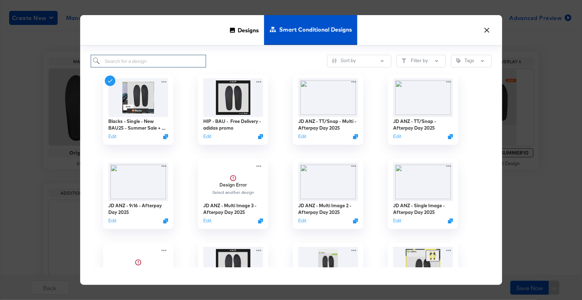
click at [188, 62] on input "search" at bounding box center [149, 61] width 116 height 13
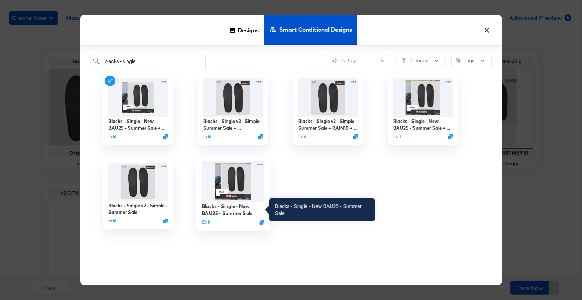
type input "blacks - single"
click at [219, 215] on div "Blacks - Single - New BAU25 - Summer Sale" at bounding box center [233, 210] width 63 height 14
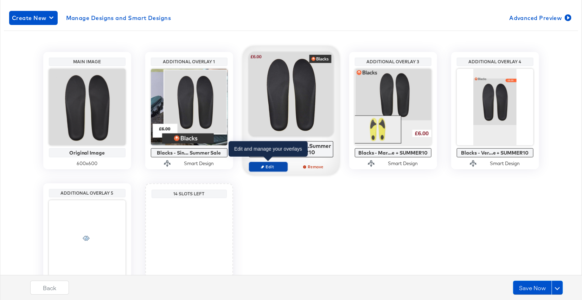
click at [273, 164] on span "Edit" at bounding box center [268, 166] width 32 height 5
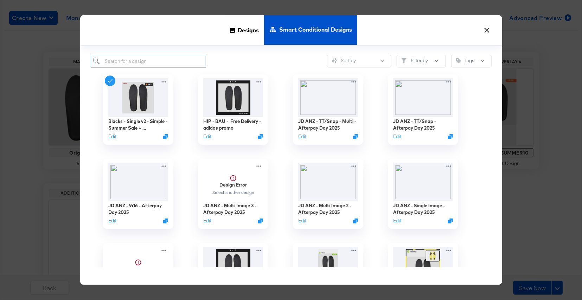
click at [171, 62] on input "search" at bounding box center [149, 61] width 116 height 13
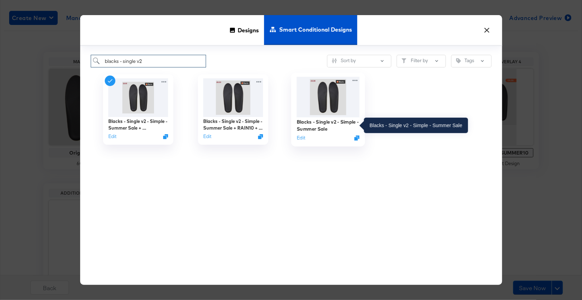
type input "blacks - single v2"
click at [317, 128] on div "Blacks - Single v2 - Simple - Summer Sale" at bounding box center [328, 126] width 63 height 14
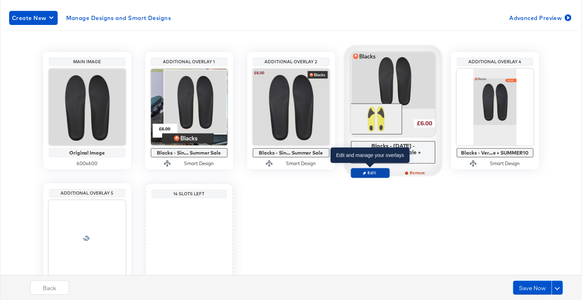
click at [374, 173] on span "Edit" at bounding box center [370, 173] width 32 height 5
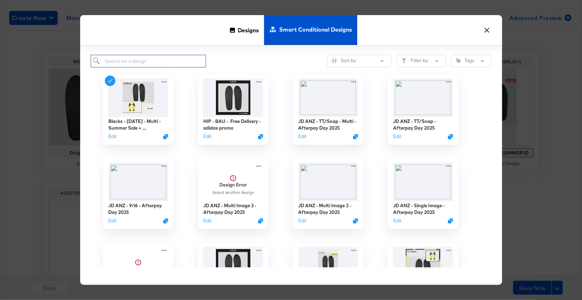
click at [171, 63] on input "search" at bounding box center [149, 61] width 116 height 13
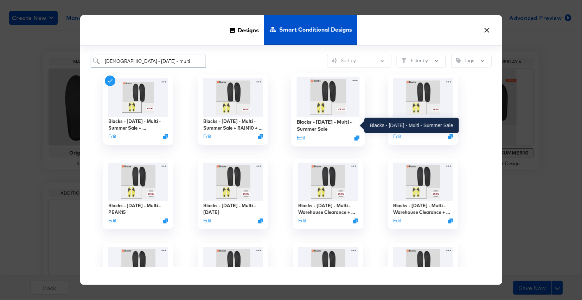
type input "blacks - mar 24 - multi"
click at [330, 125] on div "Blacks - Mar 24 - Multi - Summer Sale" at bounding box center [328, 126] width 63 height 14
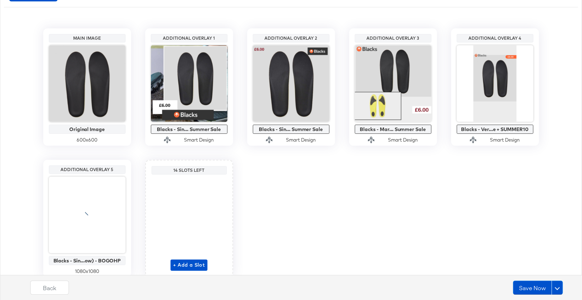
scroll to position [131, 0]
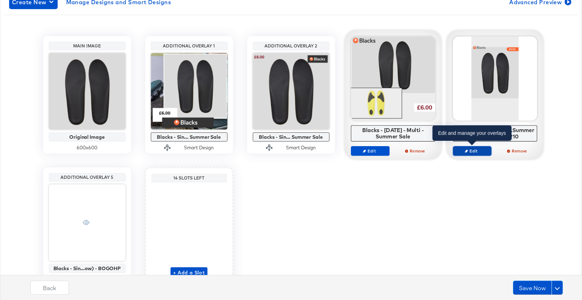
click at [478, 153] on span "Edit" at bounding box center [472, 150] width 32 height 5
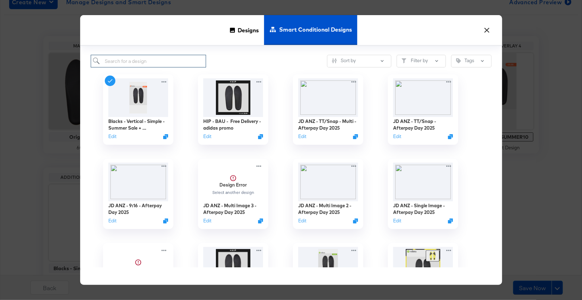
click at [161, 62] on input "search" at bounding box center [149, 61] width 116 height 13
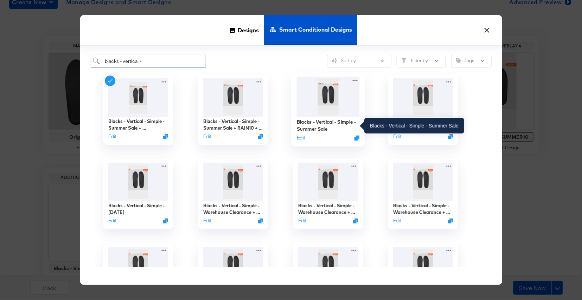
type input "blacks - vertical -"
click at [324, 130] on div "Blacks - Vertical - Simple - Summer Sale" at bounding box center [328, 126] width 63 height 14
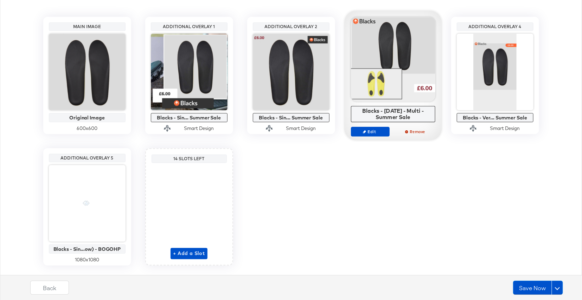
scroll to position [166, 0]
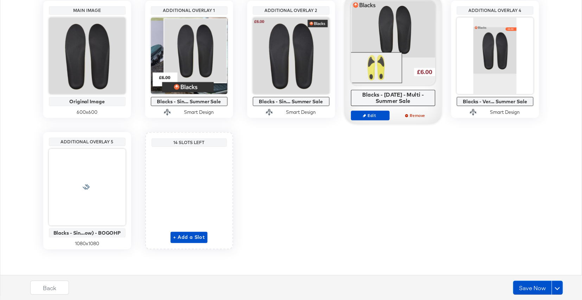
click at [563, 289] on div "Save Now" at bounding box center [548, 288] width 75 height 14
click at [559, 288] on span at bounding box center [557, 288] width 5 height 5
click at [544, 273] on div "Schedule Save" at bounding box center [541, 274] width 32 height 7
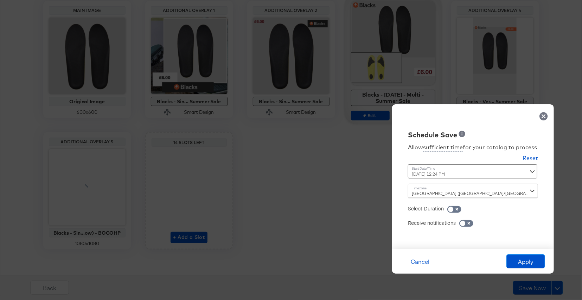
click at [483, 177] on div "August 19th 2025 12:24 PM ‹ August 2025 › Su Mo Tu We Th Fr Sa 27 28 29 30 31 1…" at bounding box center [455, 172] width 95 height 14
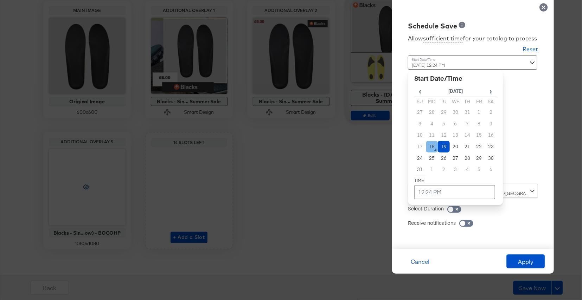
click at [431, 145] on td "18" at bounding box center [432, 147] width 12 height 12
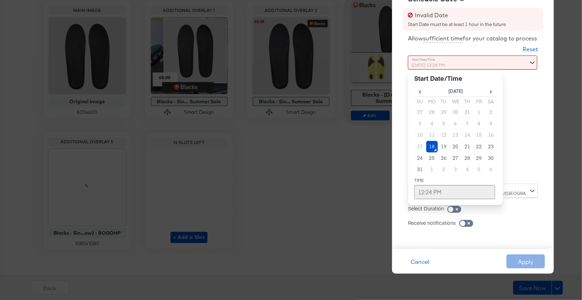
click at [432, 190] on td "12:24 PM" at bounding box center [454, 192] width 81 height 14
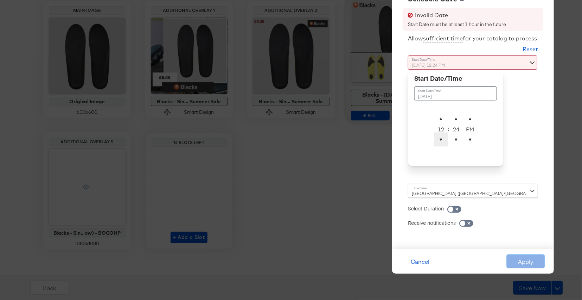
click at [439, 139] on span "▼" at bounding box center [441, 140] width 14 height 14
click at [460, 116] on span "▲" at bounding box center [456, 118] width 14 height 14
type input "August 18th 2025 11:25 PM"
click at [469, 141] on span "▼" at bounding box center [470, 140] width 14 height 14
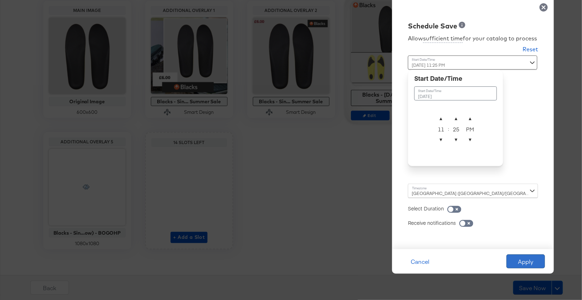
click at [526, 265] on button "Apply" at bounding box center [525, 262] width 39 height 14
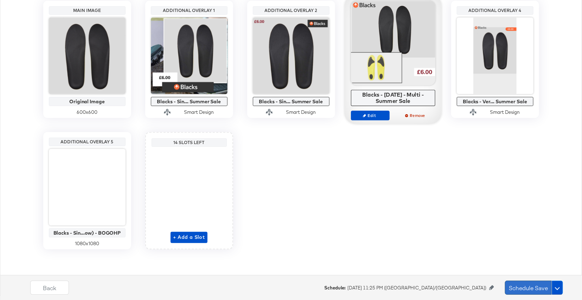
click at [527, 289] on button "Schedule Save" at bounding box center [528, 288] width 47 height 14
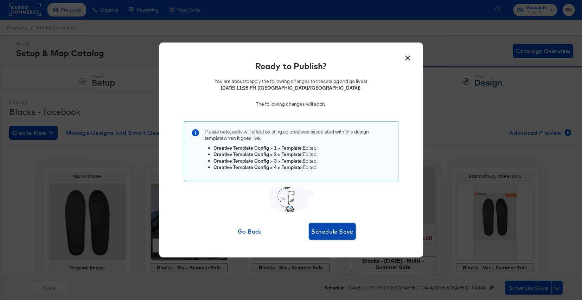
click at [347, 234] on span "Schedule Save" at bounding box center [333, 232] width 42 height 10
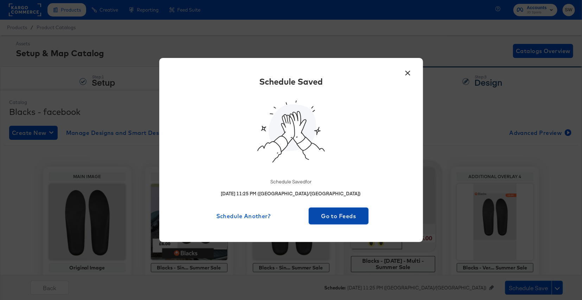
click at [351, 214] on span "Go to Feeds" at bounding box center [339, 216] width 55 height 10
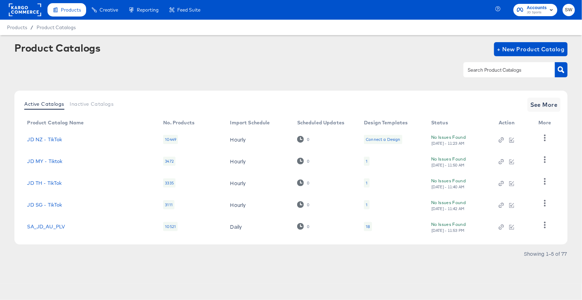
click at [502, 69] on input "text" at bounding box center [503, 70] width 75 height 8
type input "mill"
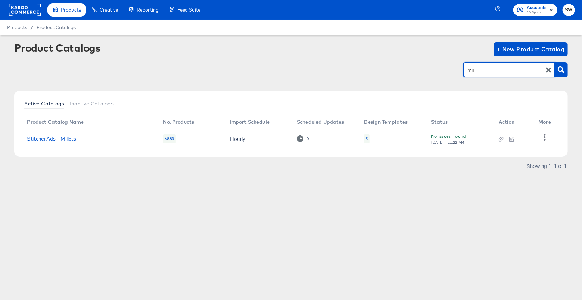
click at [70, 136] on link "StitcherAds - Millets" at bounding box center [51, 139] width 49 height 6
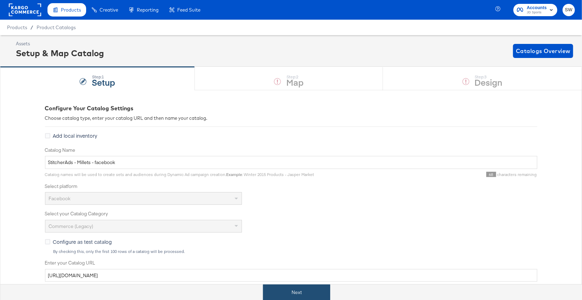
click at [294, 287] on button "Next" at bounding box center [296, 293] width 67 height 16
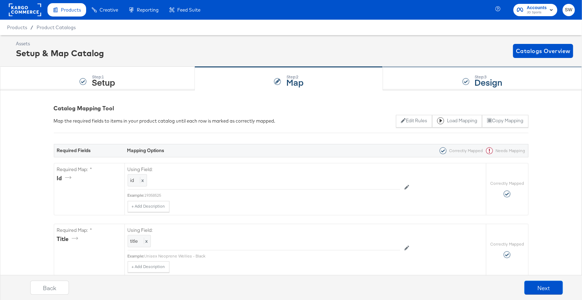
click at [497, 82] on strong "Design" at bounding box center [489, 82] width 28 height 12
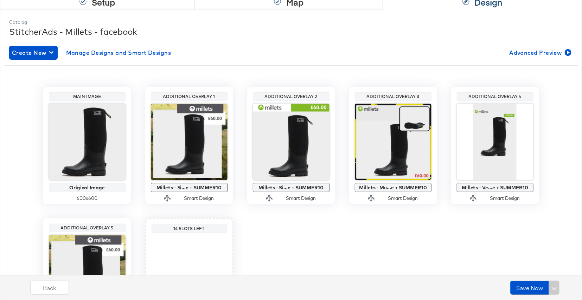
scroll to position [120, 0]
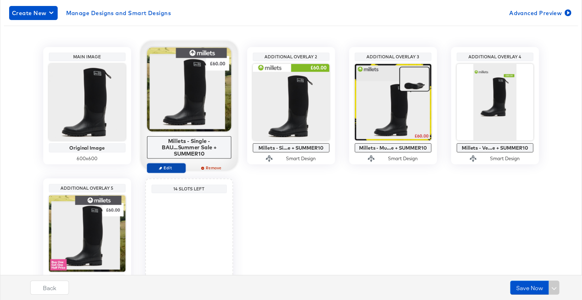
click at [174, 167] on span "Edit" at bounding box center [166, 168] width 32 height 5
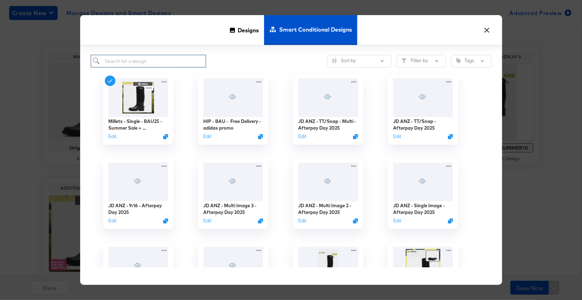
click at [178, 58] on input "search" at bounding box center [149, 61] width 116 height 13
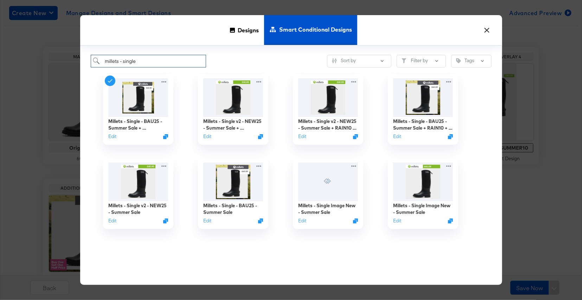
type input "millets - single"
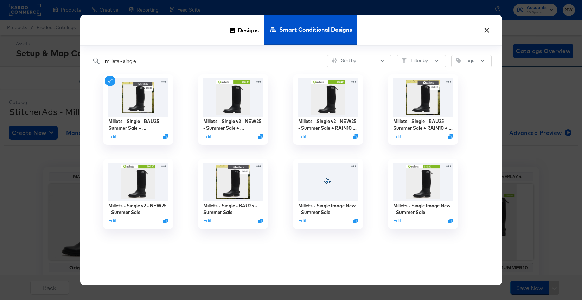
scroll to position [120, 0]
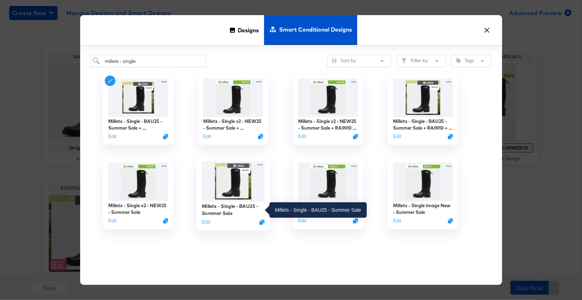
type input "millets - single"
click at [235, 207] on div "Millets - Single - BAU25 - Summer Sale" at bounding box center [233, 210] width 63 height 14
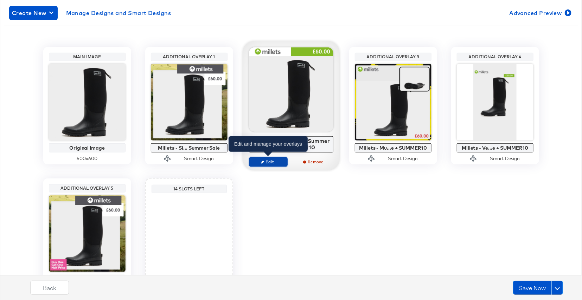
click at [276, 161] on span "Edit" at bounding box center [268, 161] width 32 height 5
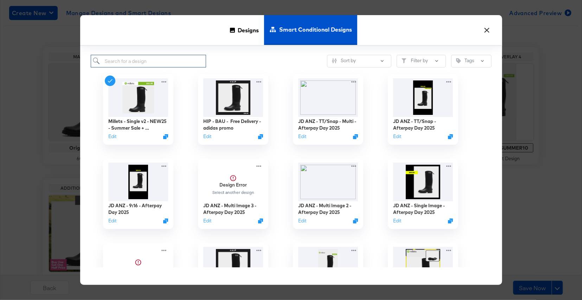
click at [172, 57] on input "search" at bounding box center [149, 61] width 116 height 13
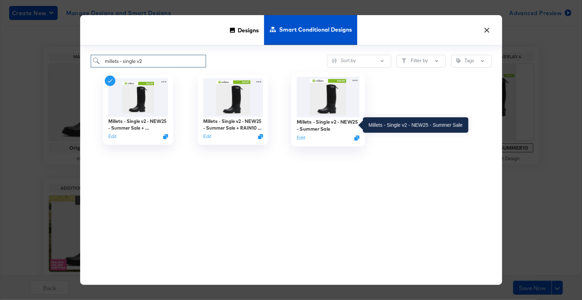
type input "millets - single v2"
click at [349, 130] on div "Millets - Single v2 - NEW25 - Summer Sale" at bounding box center [328, 126] width 63 height 14
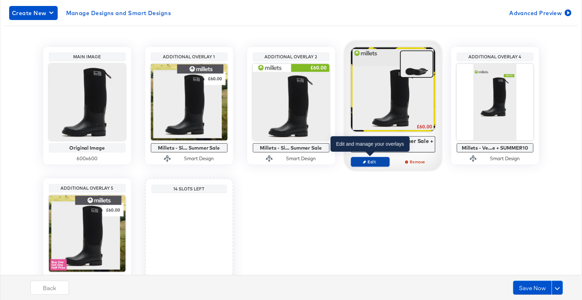
click at [369, 162] on span "Edit" at bounding box center [370, 161] width 32 height 5
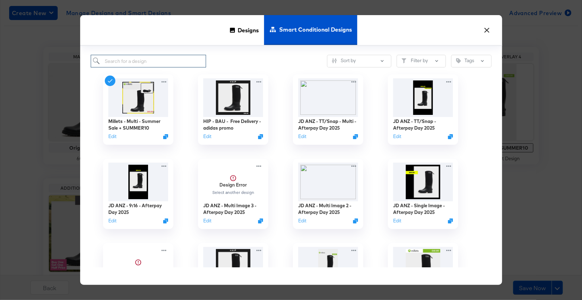
click at [185, 59] on input "search" at bounding box center [149, 61] width 116 height 13
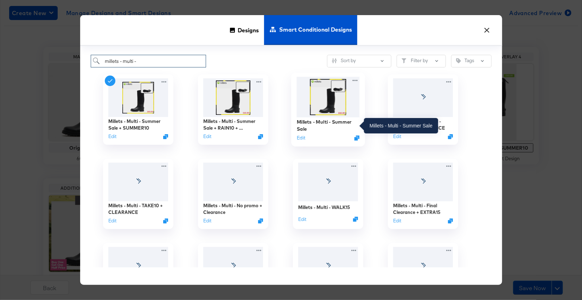
type input "millets - multi -"
click at [307, 127] on div "Millets - Multi - Summer Sale" at bounding box center [328, 126] width 63 height 14
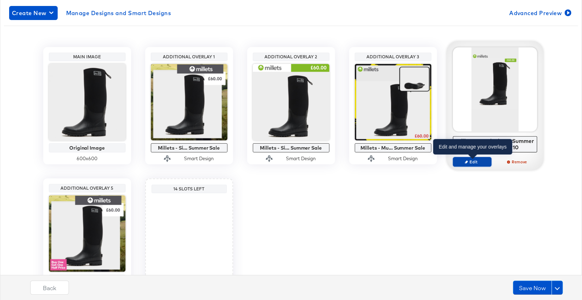
click at [471, 162] on span "Edit" at bounding box center [472, 161] width 32 height 5
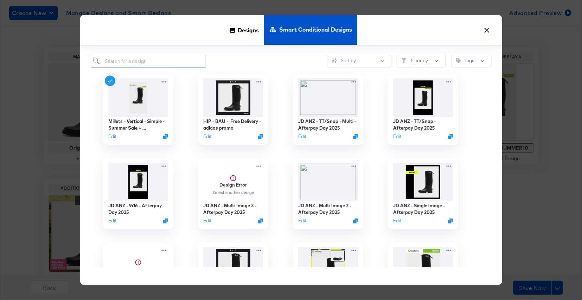
click at [175, 63] on input "search" at bounding box center [149, 61] width 116 height 13
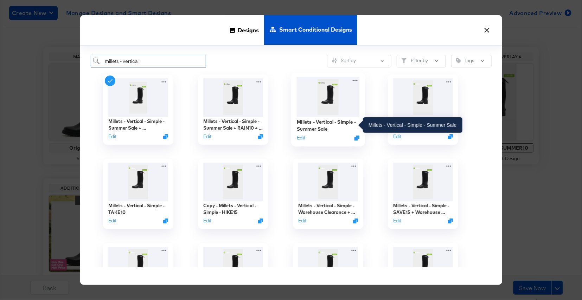
type input "millets - vertical"
click at [316, 125] on div "Millets - Vertical - Simple - Summer Sale" at bounding box center [328, 126] width 63 height 14
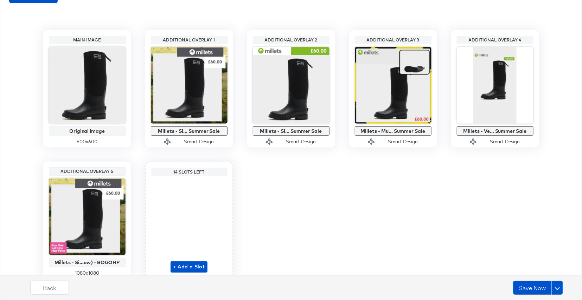
scroll to position [138, 0]
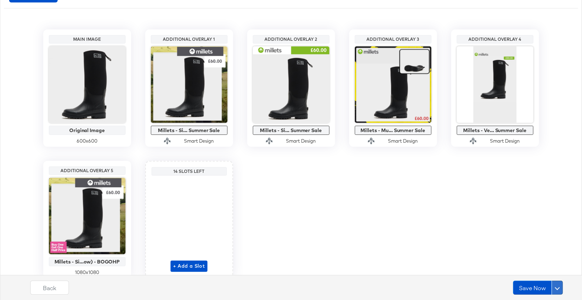
click at [561, 285] on button at bounding box center [557, 288] width 11 height 14
click at [549, 272] on div "Schedule Save" at bounding box center [541, 274] width 32 height 7
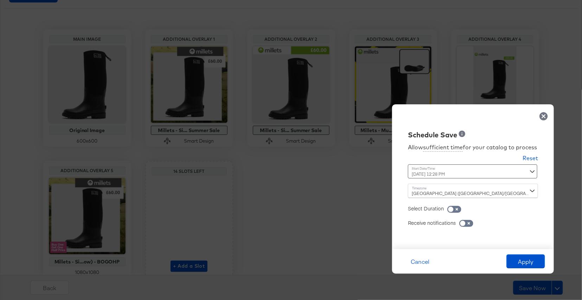
click at [484, 172] on div "August 19th 2025 12:28 PM ‹ August 2025 › Su Mo Tu We Th Fr Sa 27 28 29 30 31 1…" at bounding box center [455, 172] width 95 height 14
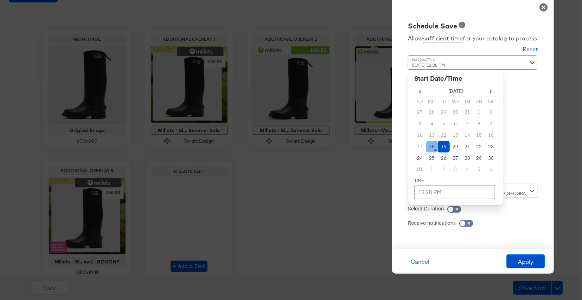
click at [433, 146] on td "18" at bounding box center [432, 147] width 12 height 12
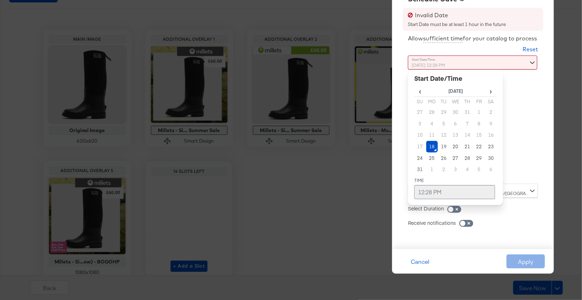
click at [428, 190] on td "12:28 PM" at bounding box center [454, 192] width 81 height 14
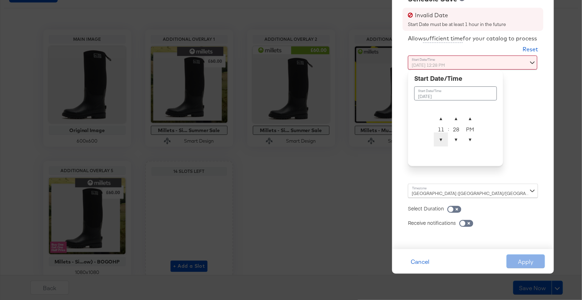
click at [444, 135] on span "▼" at bounding box center [441, 140] width 14 height 14
click at [456, 115] on span "▲" at bounding box center [456, 118] width 14 height 14
click at [453, 145] on span "▼" at bounding box center [456, 140] width 14 height 14
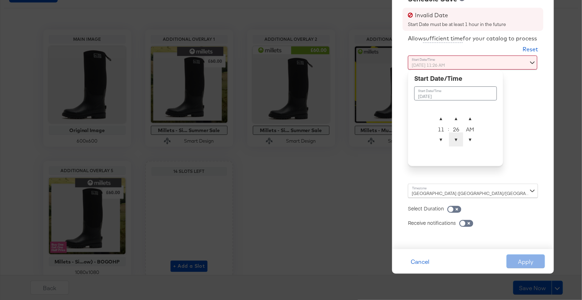
click at [453, 145] on span "▼" at bounding box center [456, 140] width 14 height 14
type input "August 18th 2025 11:25 PM"
click at [473, 142] on span "▼" at bounding box center [470, 140] width 14 height 14
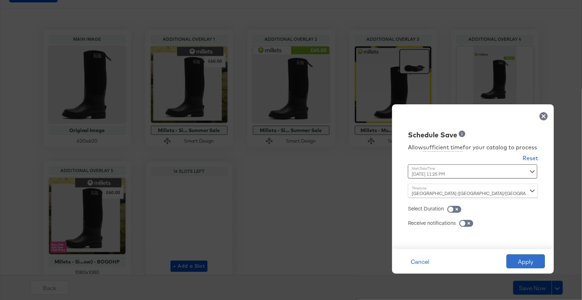
click at [525, 261] on button "Apply" at bounding box center [525, 262] width 39 height 14
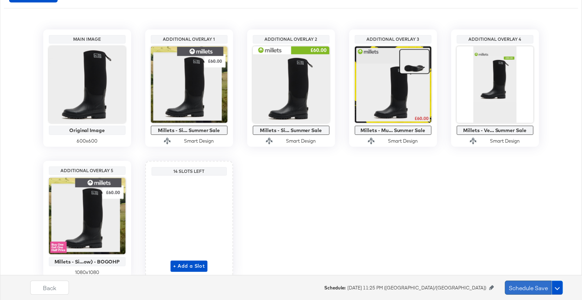
click at [523, 288] on button "Schedule Save" at bounding box center [528, 288] width 47 height 14
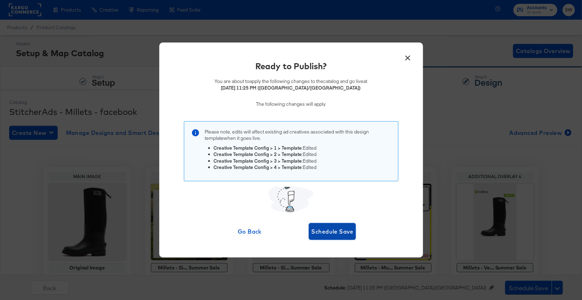
click at [336, 231] on span "Schedule Save" at bounding box center [333, 232] width 42 height 10
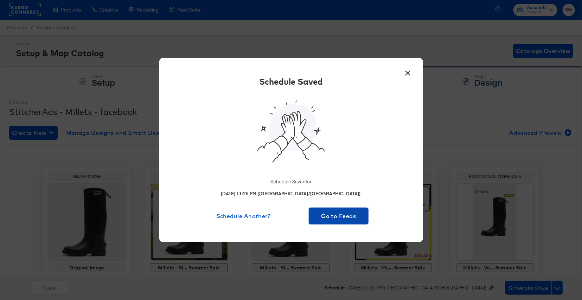
click at [344, 213] on span "Go to Feeds" at bounding box center [339, 216] width 55 height 10
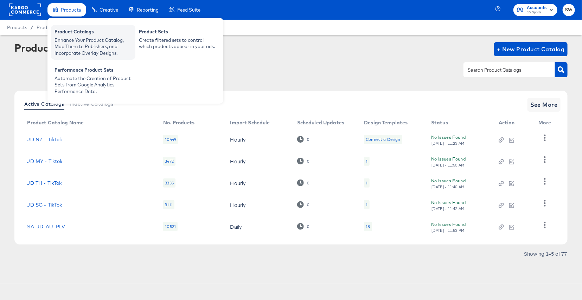
click at [74, 46] on div "Enhance Your Product Catalog, Map Them to Publishers, and Incorporate Overlay D…" at bounding box center [93, 47] width 77 height 20
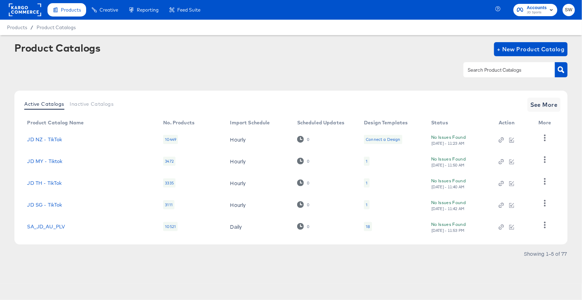
click at [476, 72] on input "text" at bounding box center [503, 70] width 75 height 8
type input "mill"
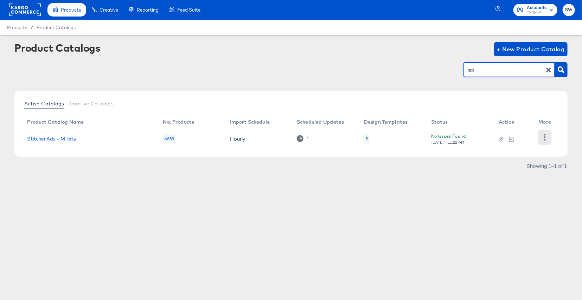
click at [545, 136] on icon "button" at bounding box center [545, 137] width 7 height 7
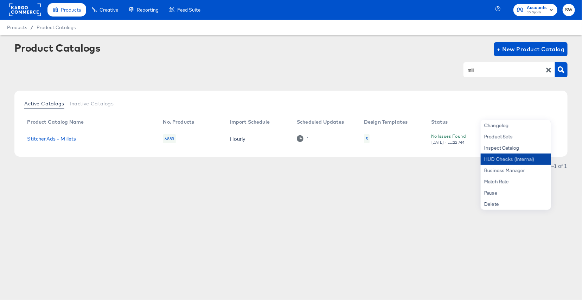
click at [520, 161] on div "HUD Checks (Internal)" at bounding box center [516, 159] width 70 height 11
